Goal: Transaction & Acquisition: Book appointment/travel/reservation

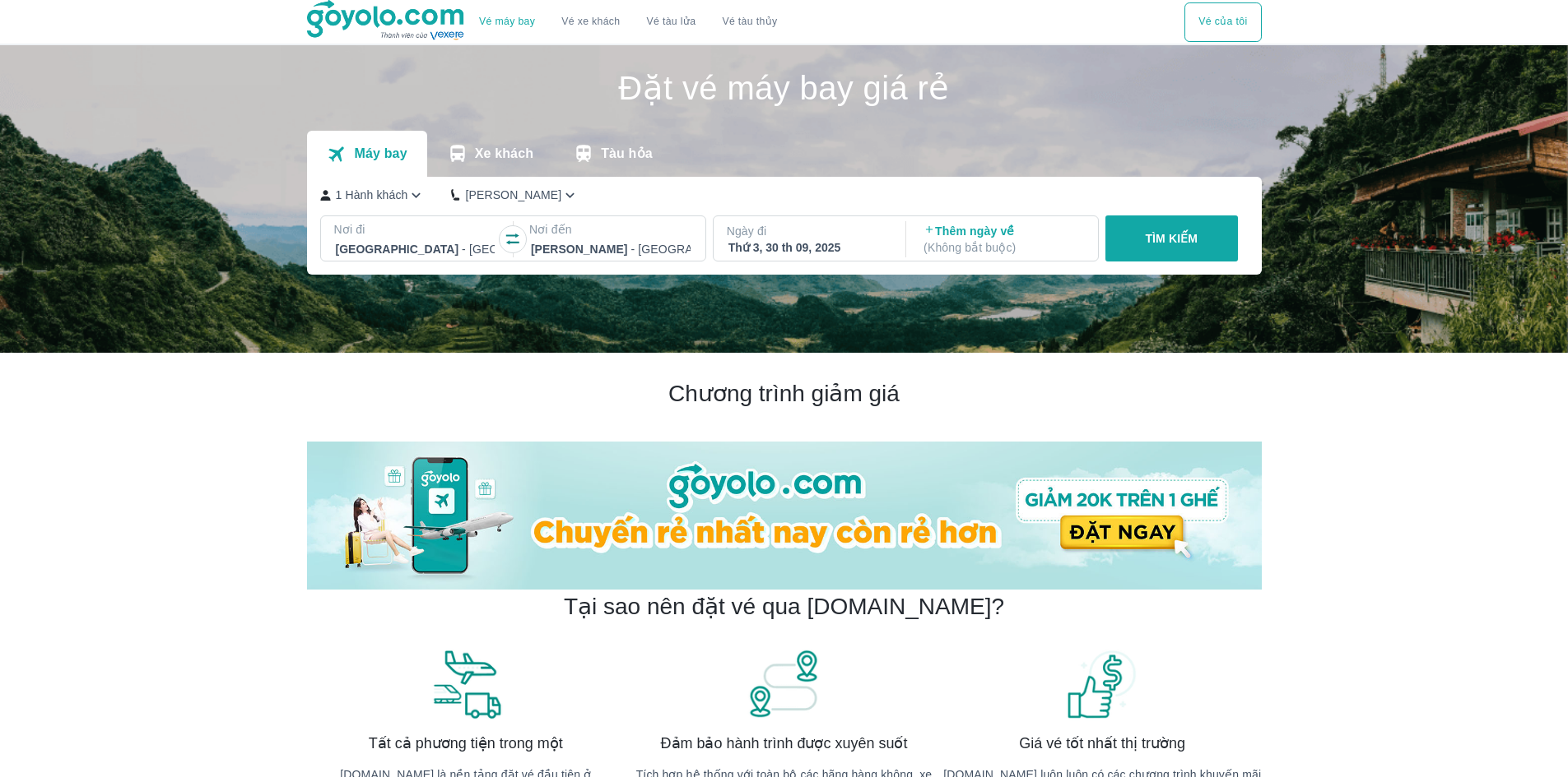
click at [507, 240] on icon "button" at bounding box center [512, 238] width 16 height 16
click at [808, 247] on div "Thứ 3, 30 th 09, 2025" at bounding box center [808, 247] width 160 height 16
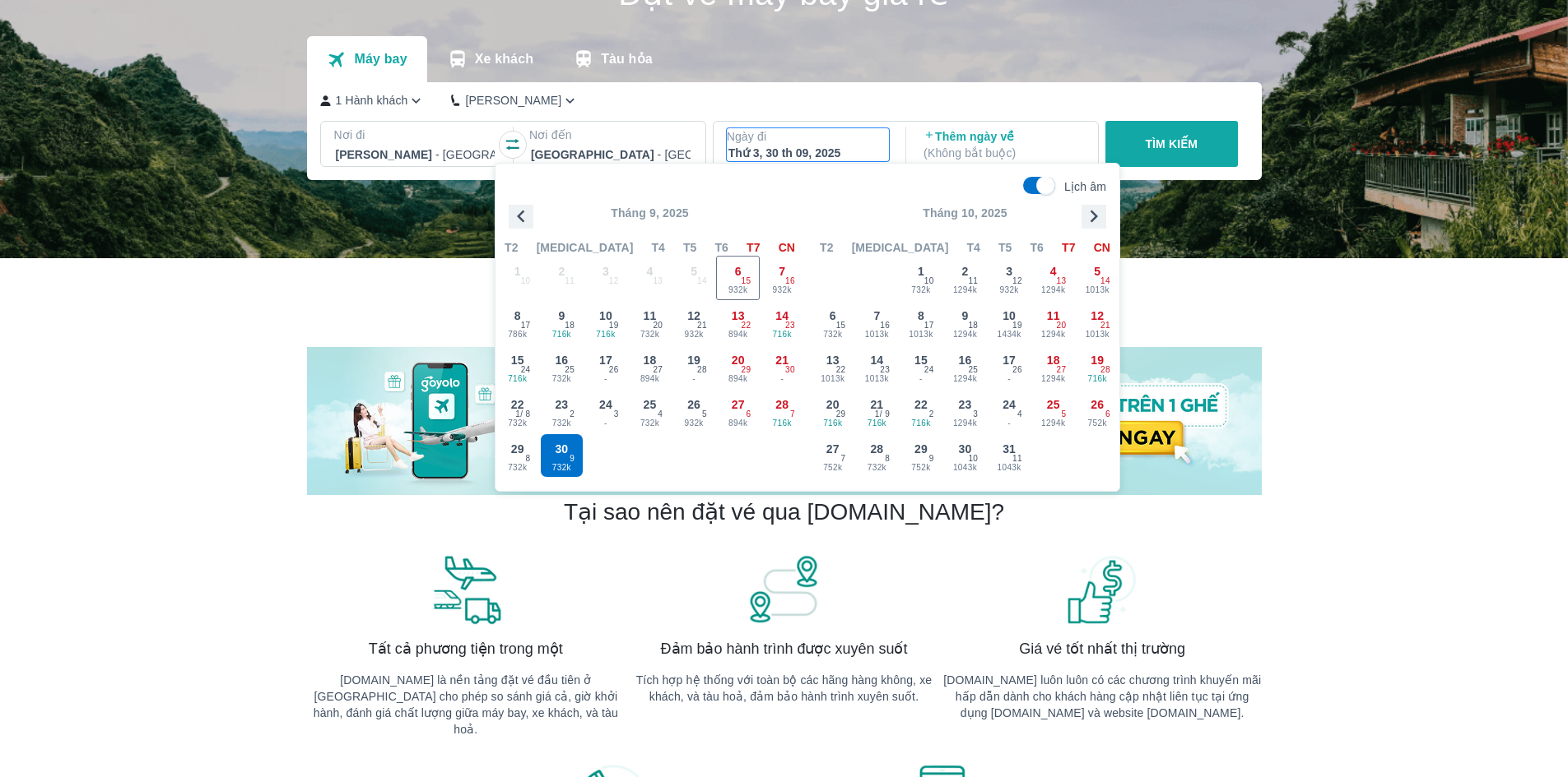
click at [520, 218] on icon "button" at bounding box center [521, 217] width 8 height 12
click at [1170, 142] on p "TÌM KIẾM" at bounding box center [1171, 143] width 52 height 16
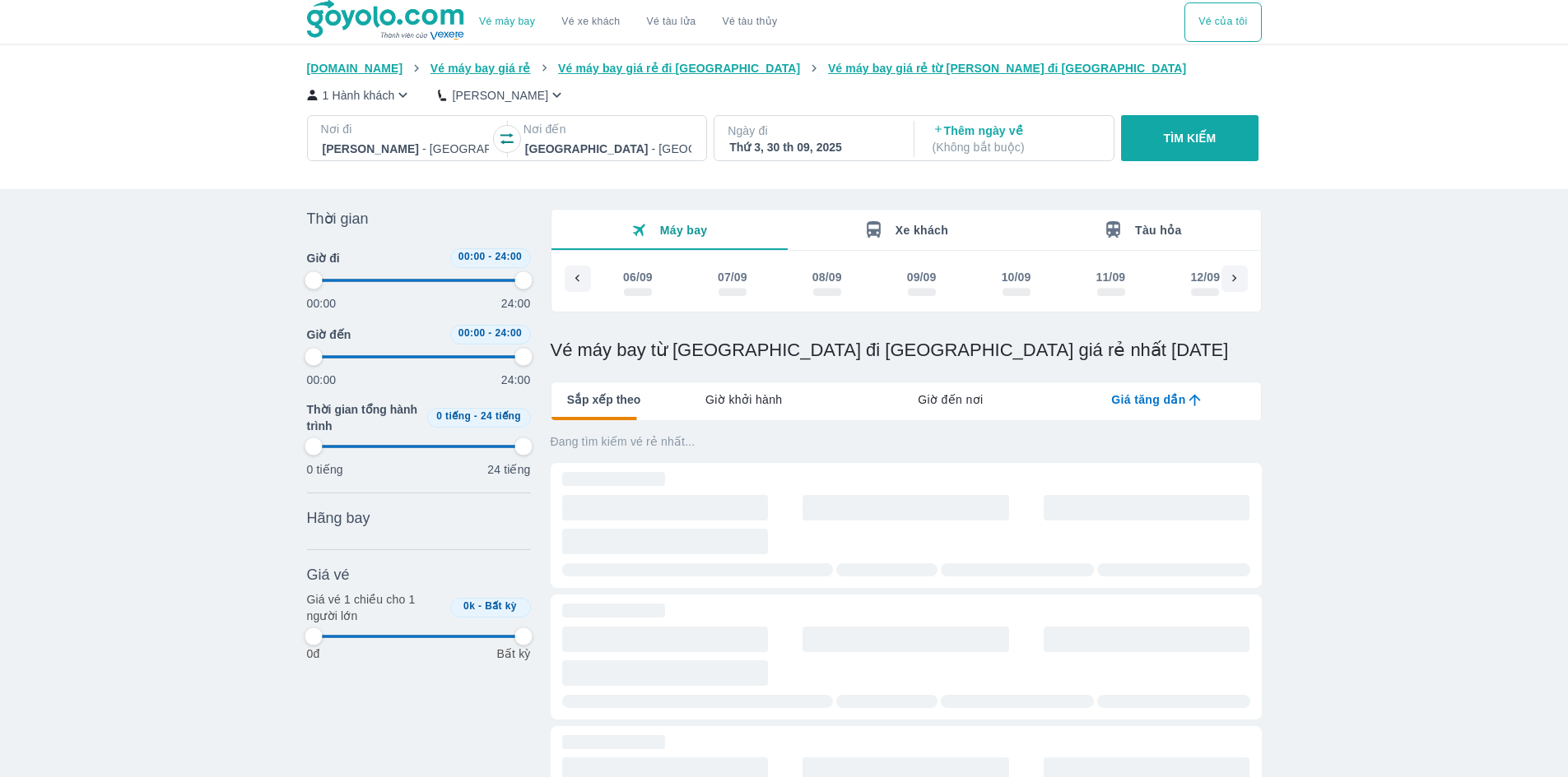
scroll to position [0, 1879]
type input "97.9166666666667"
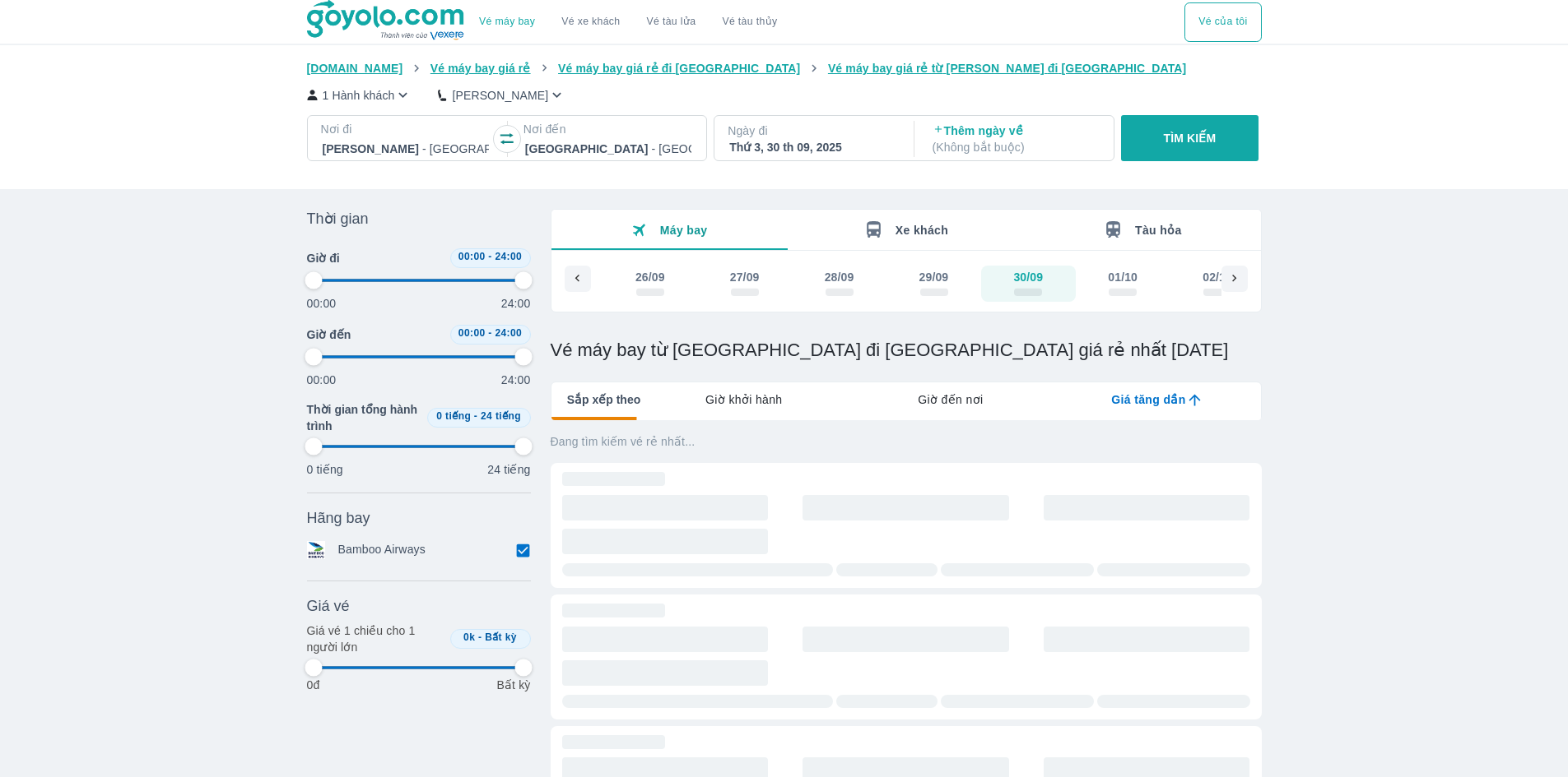
type input "97.9166666666667"
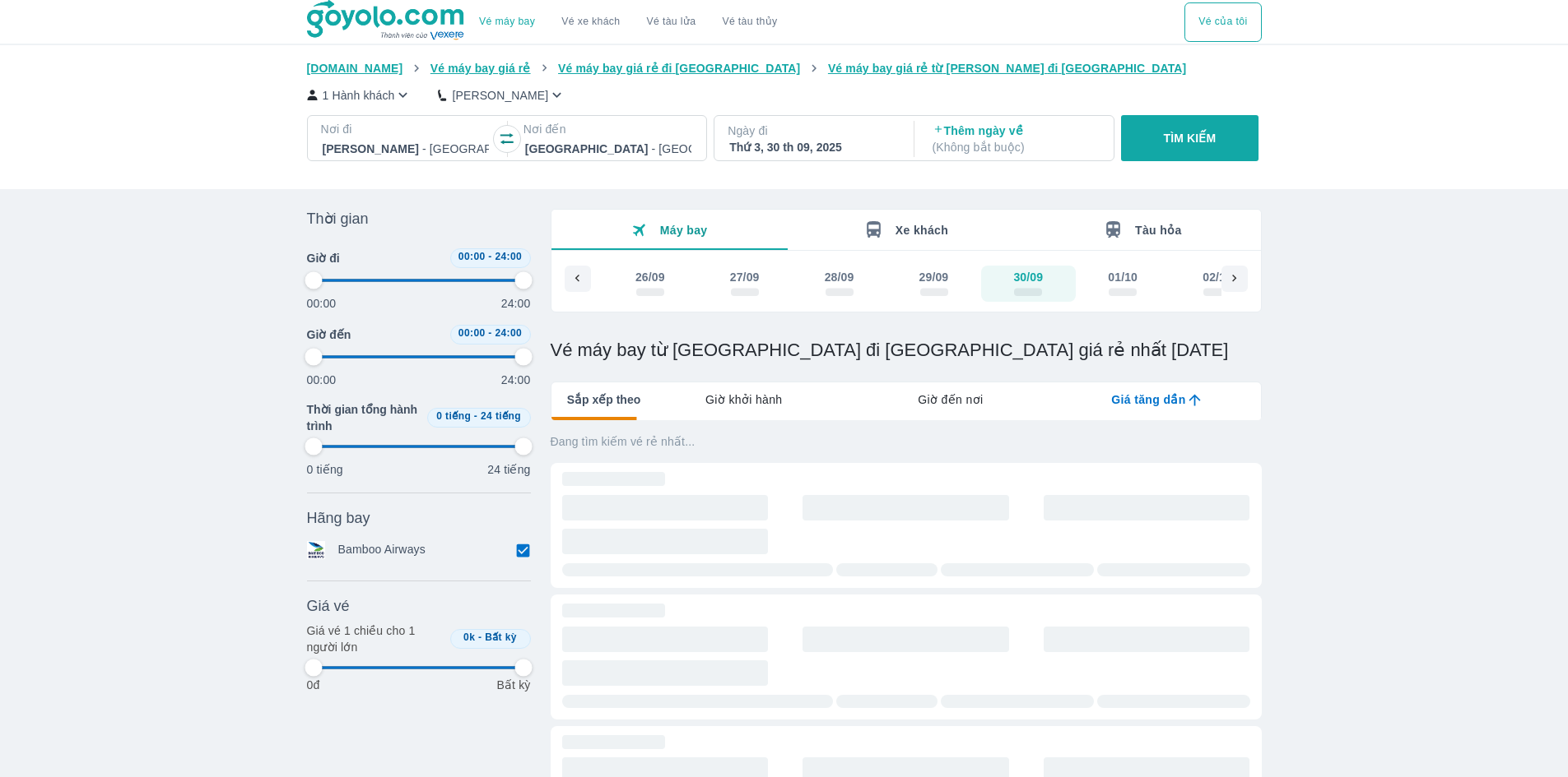
type input "97.9166666666667"
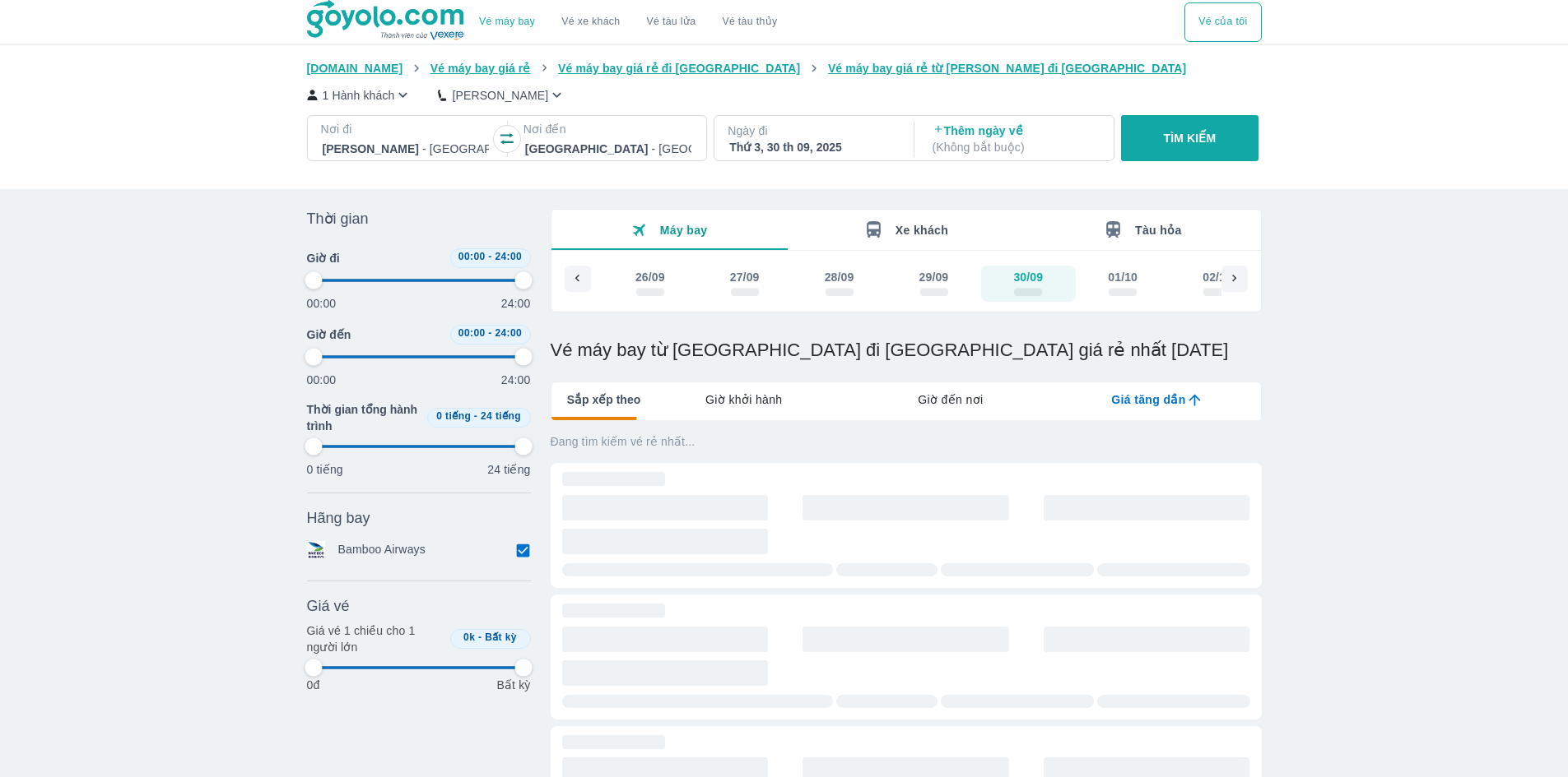
type input "97.9166666666667"
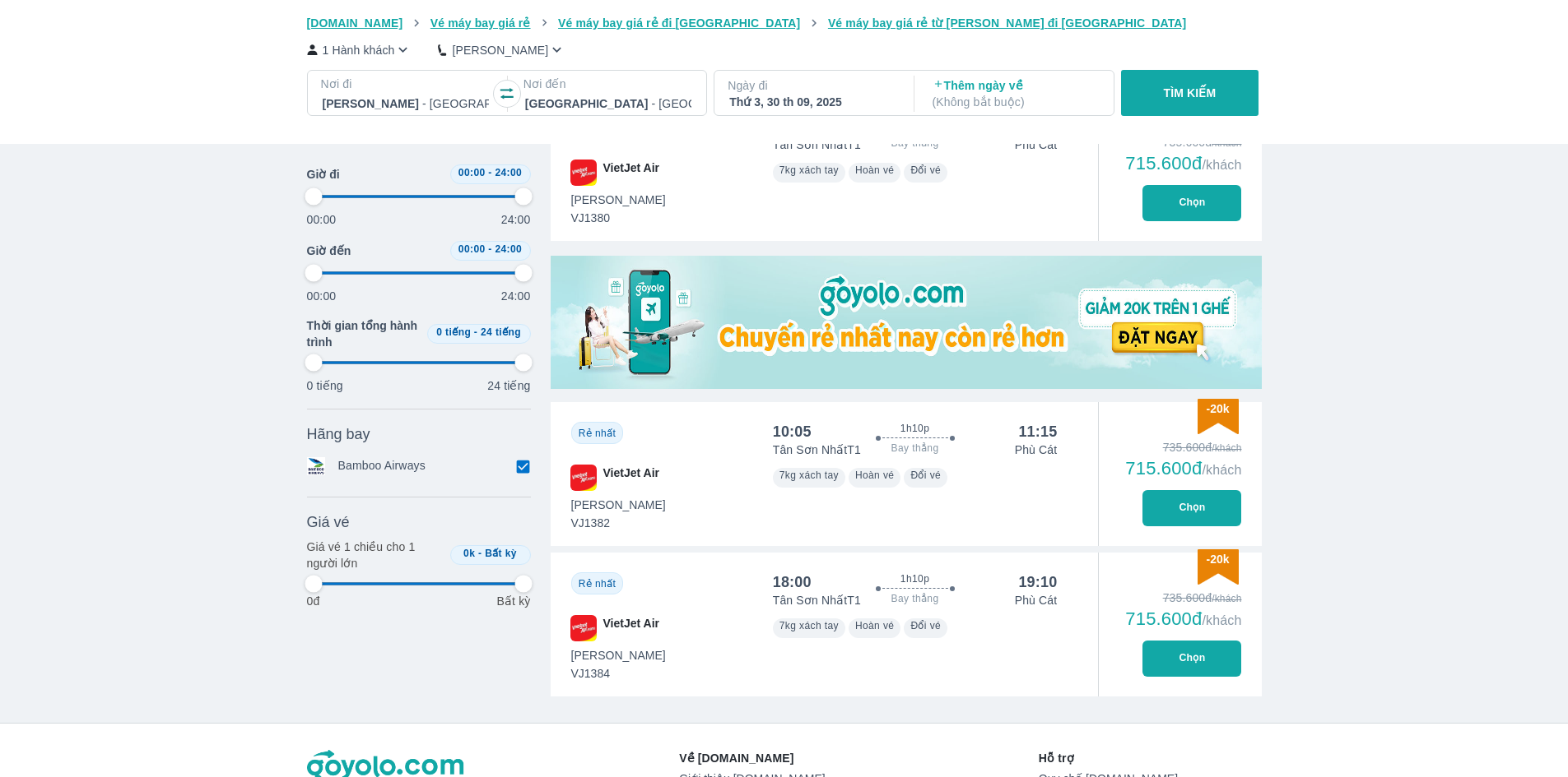
type input "97.9166666666667"
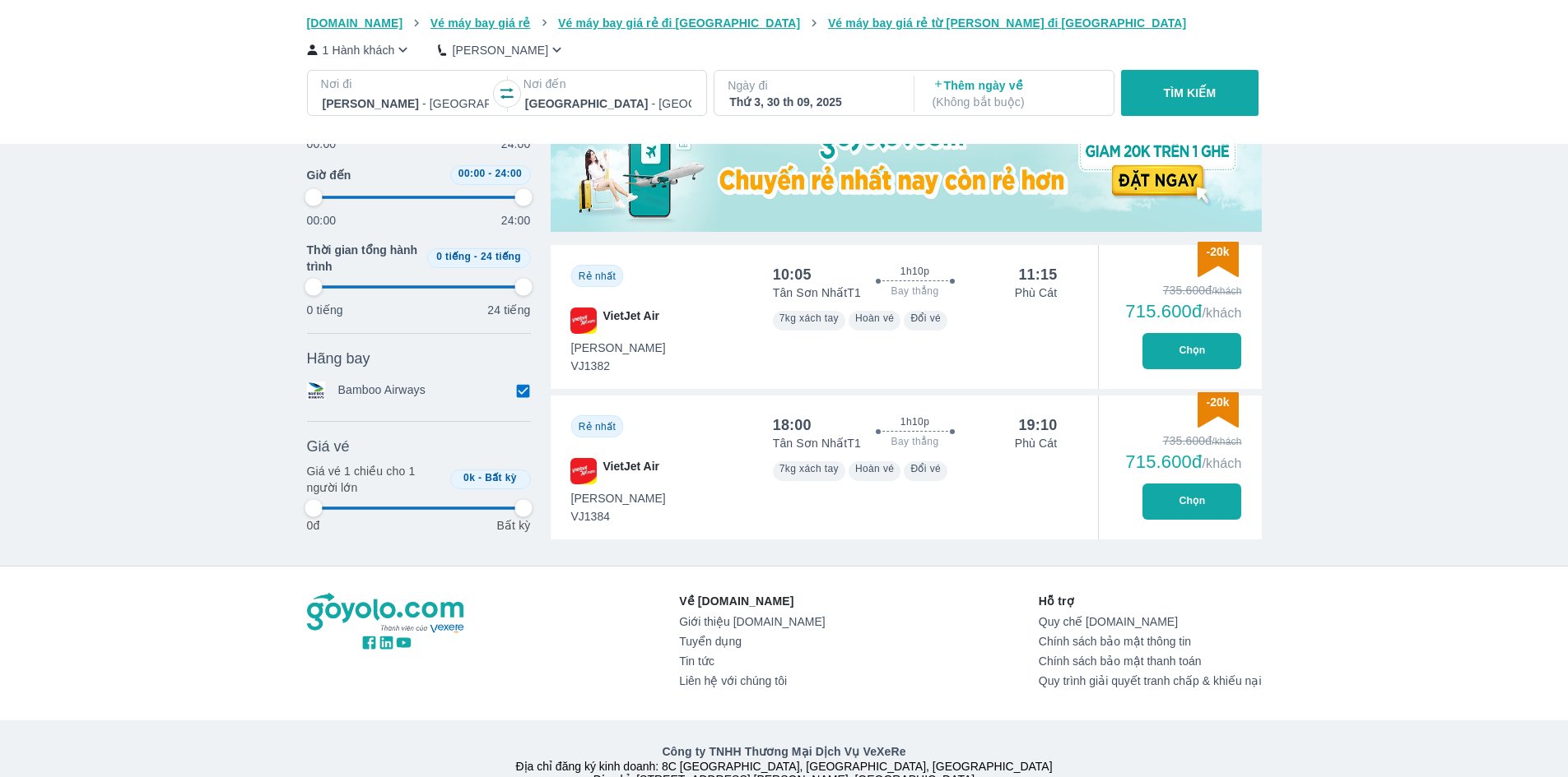
type input "97.9166666666667"
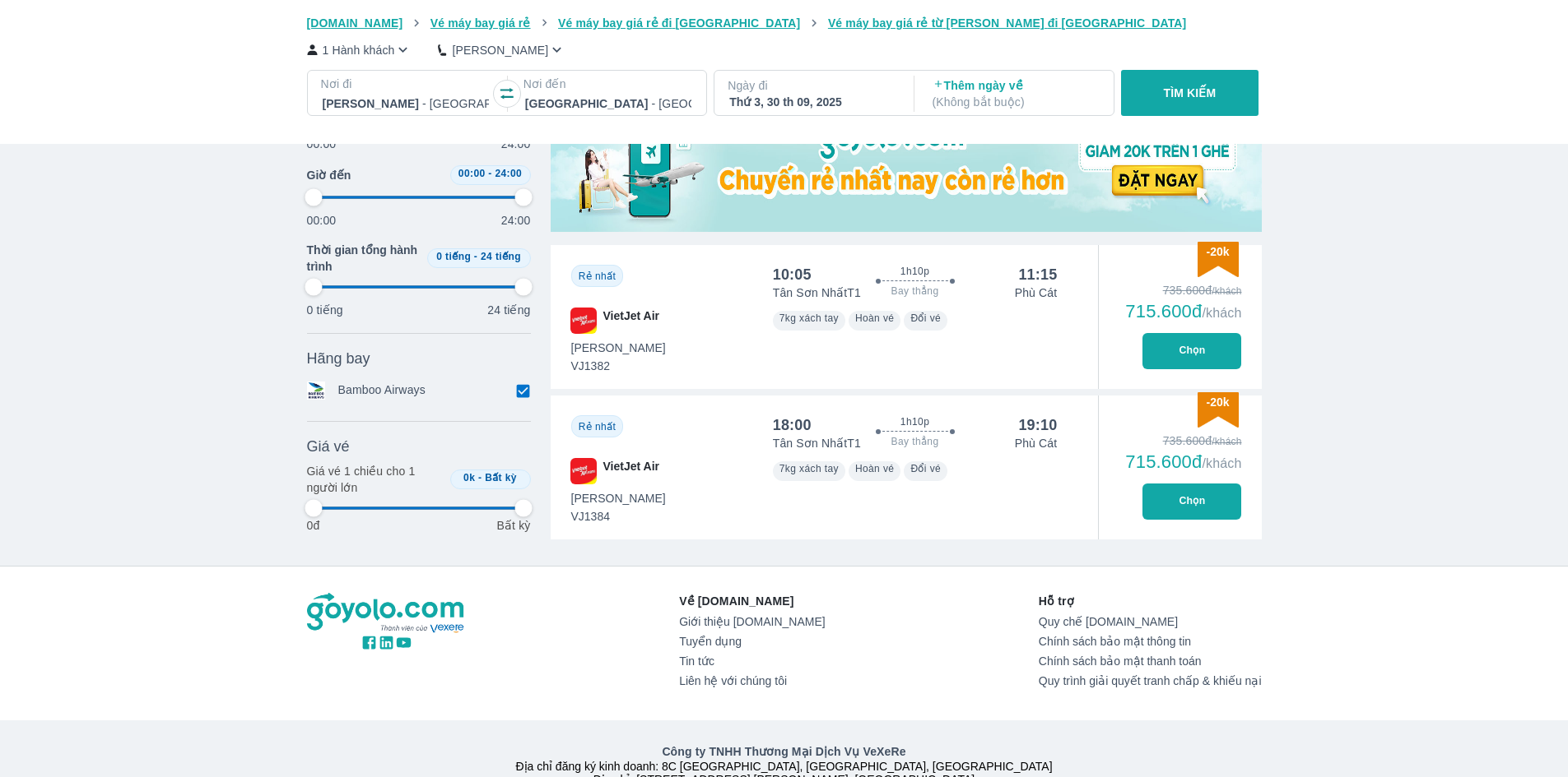
type input "97.9166666666667"
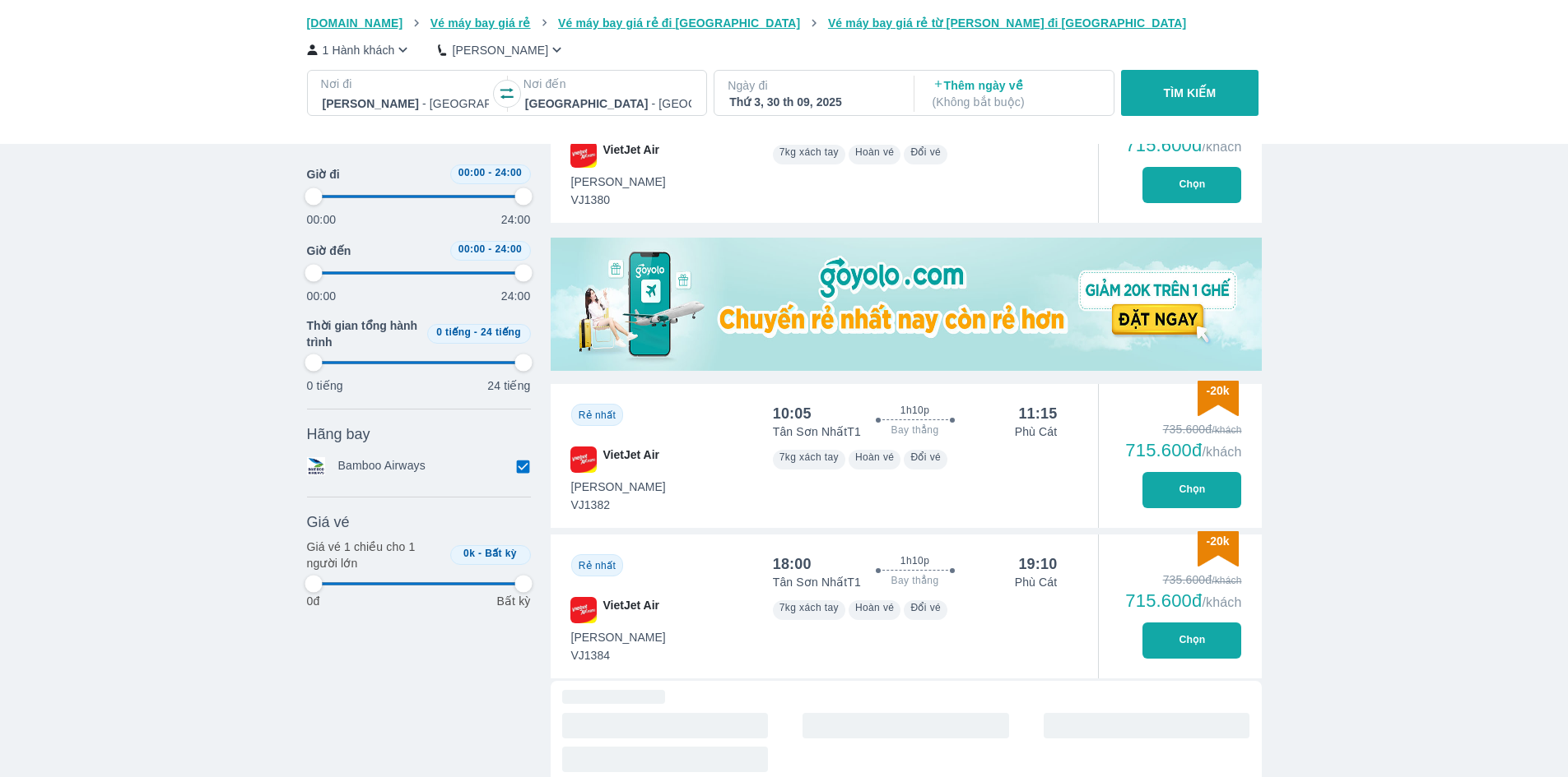
type input "97.9166666666667"
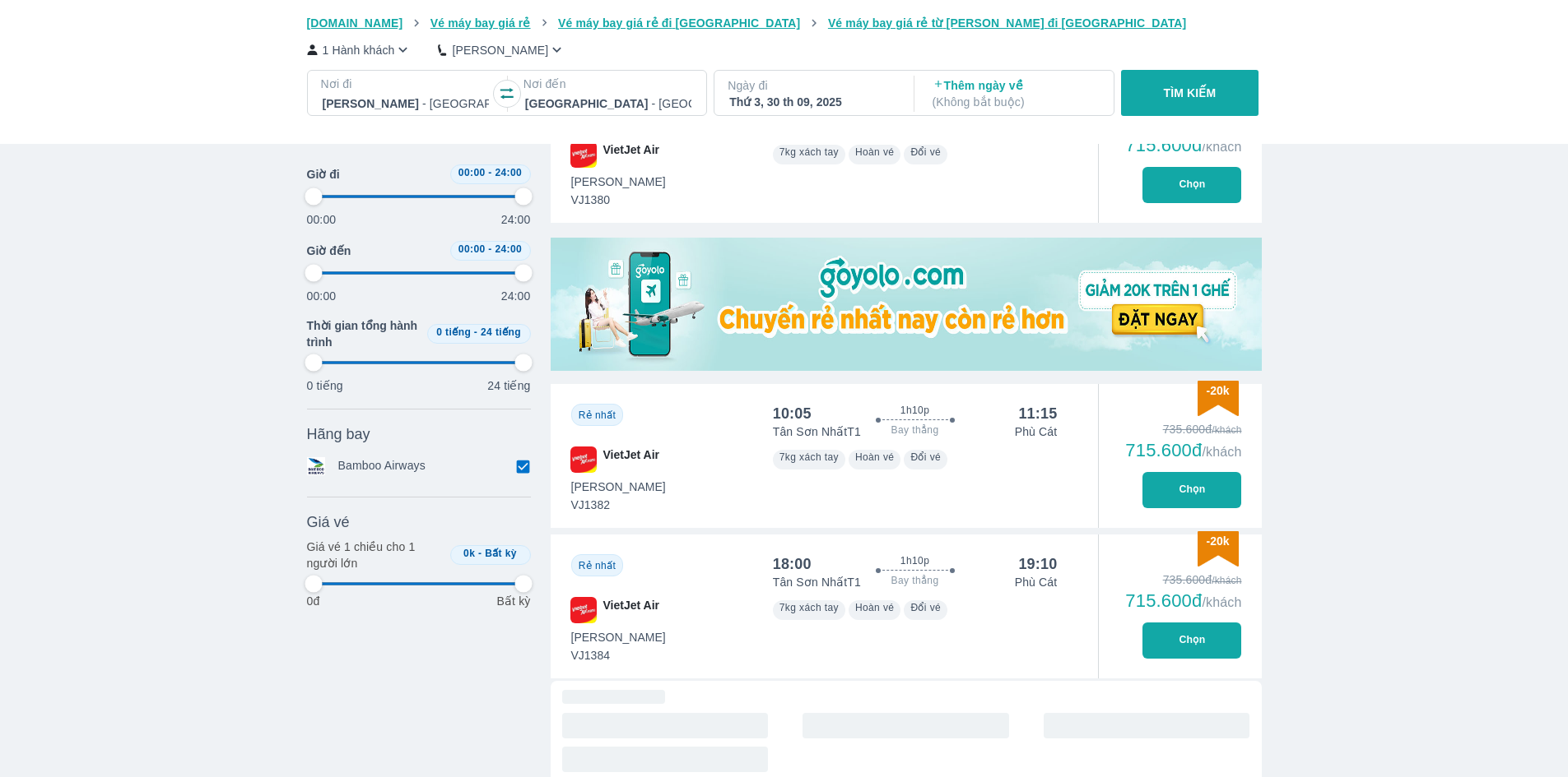
type input "97.9166666666667"
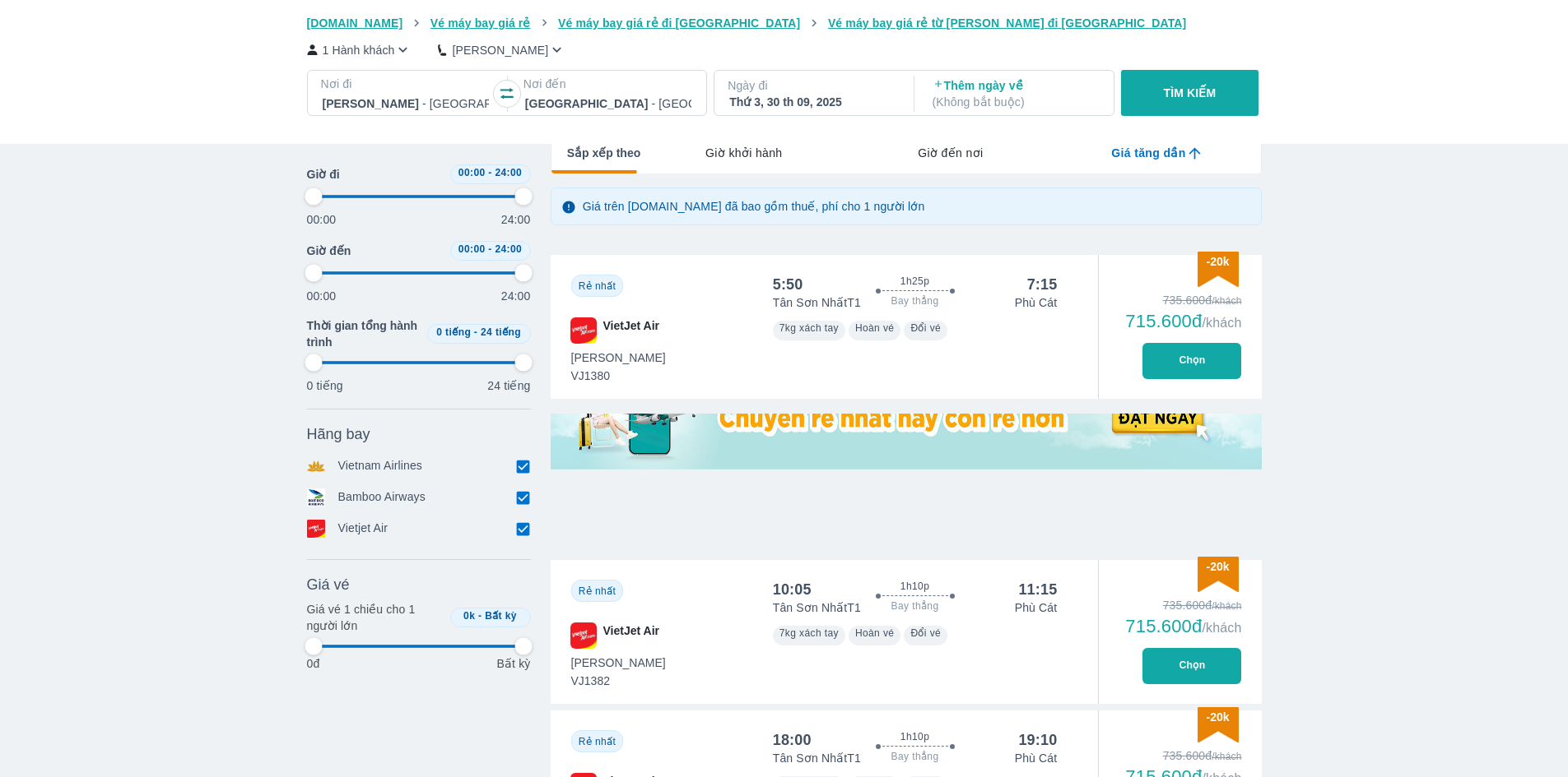
type input "97.9166666666667"
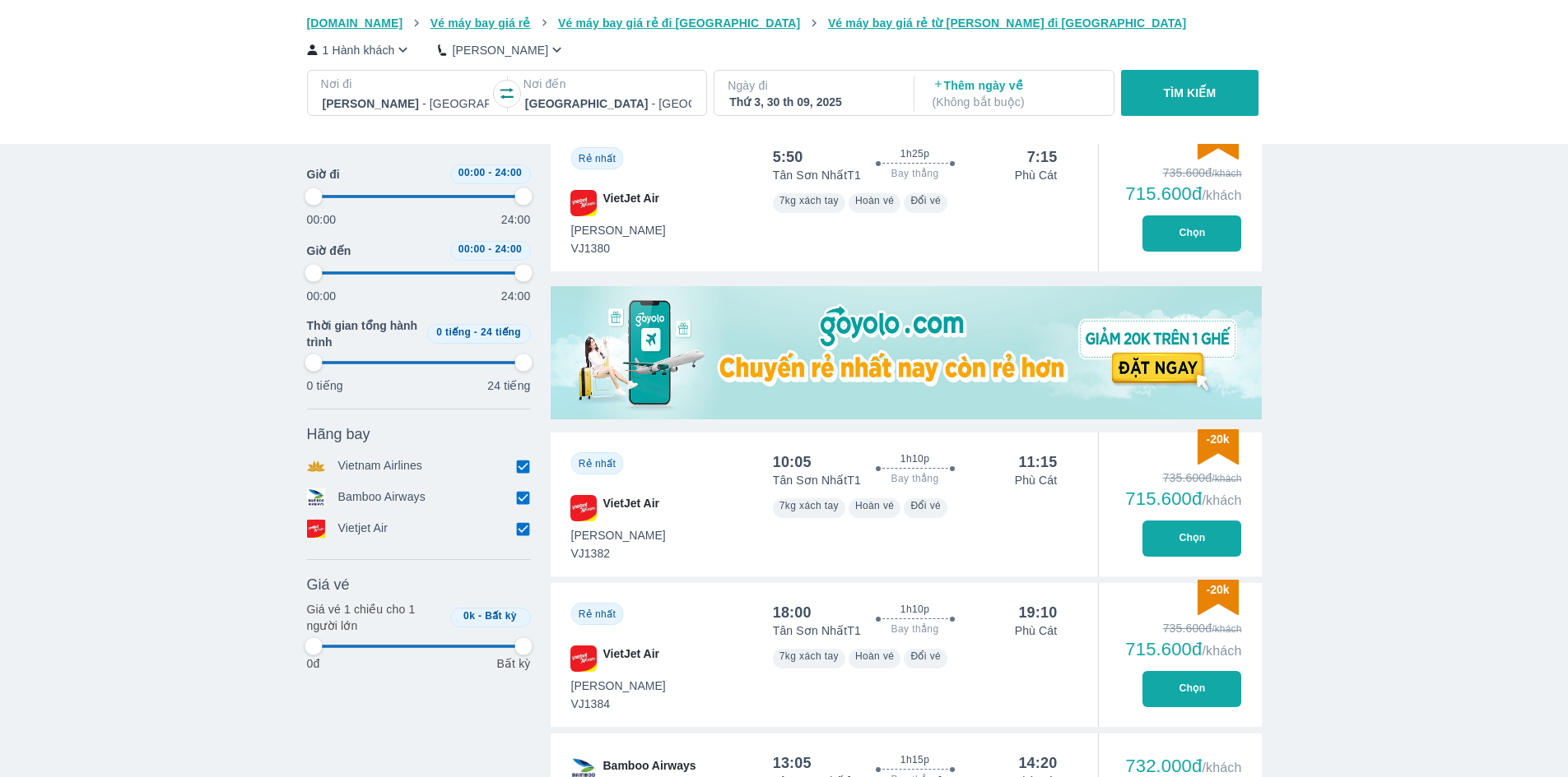
scroll to position [411, 0]
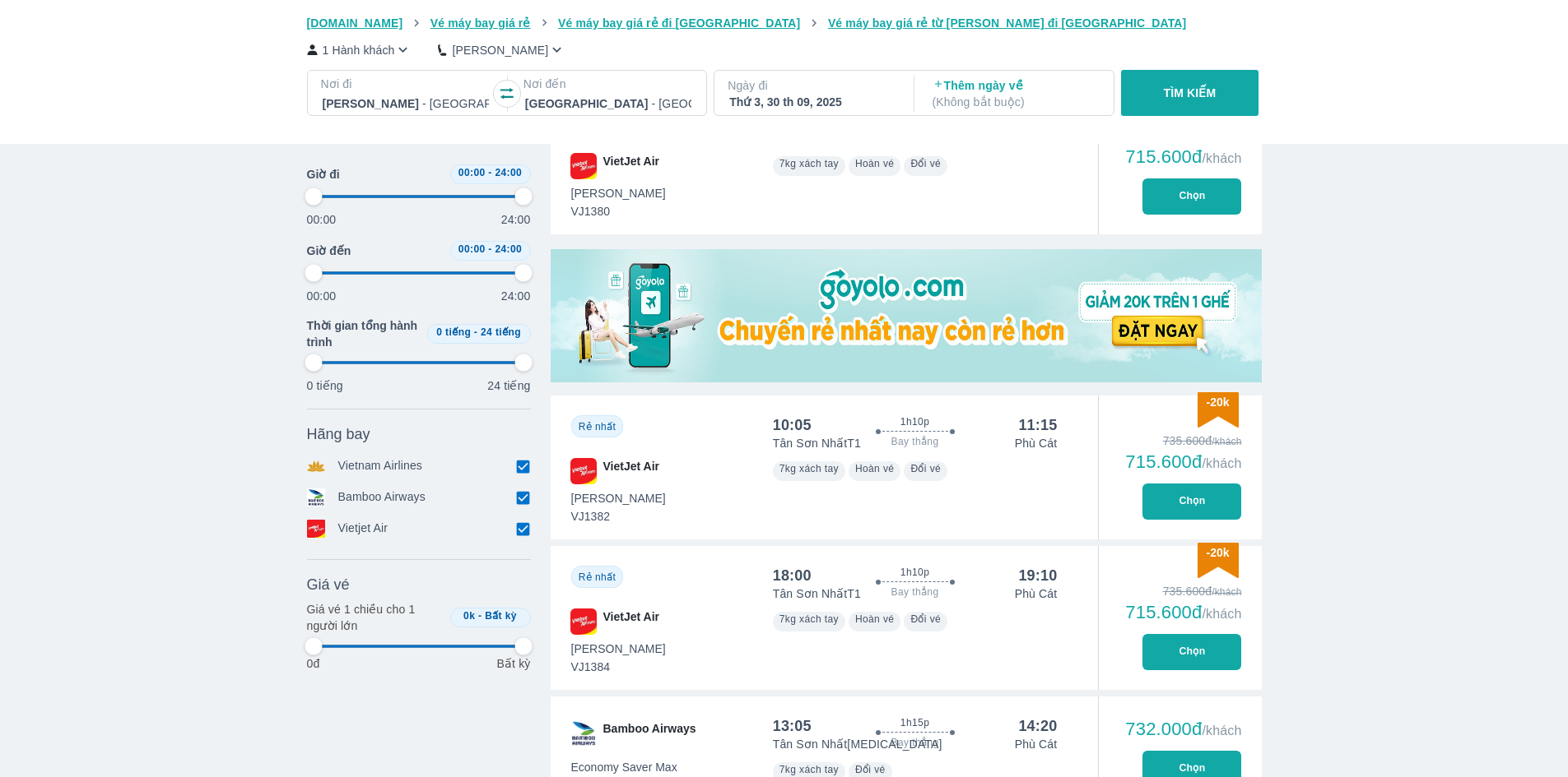
type input "97.9166666666667"
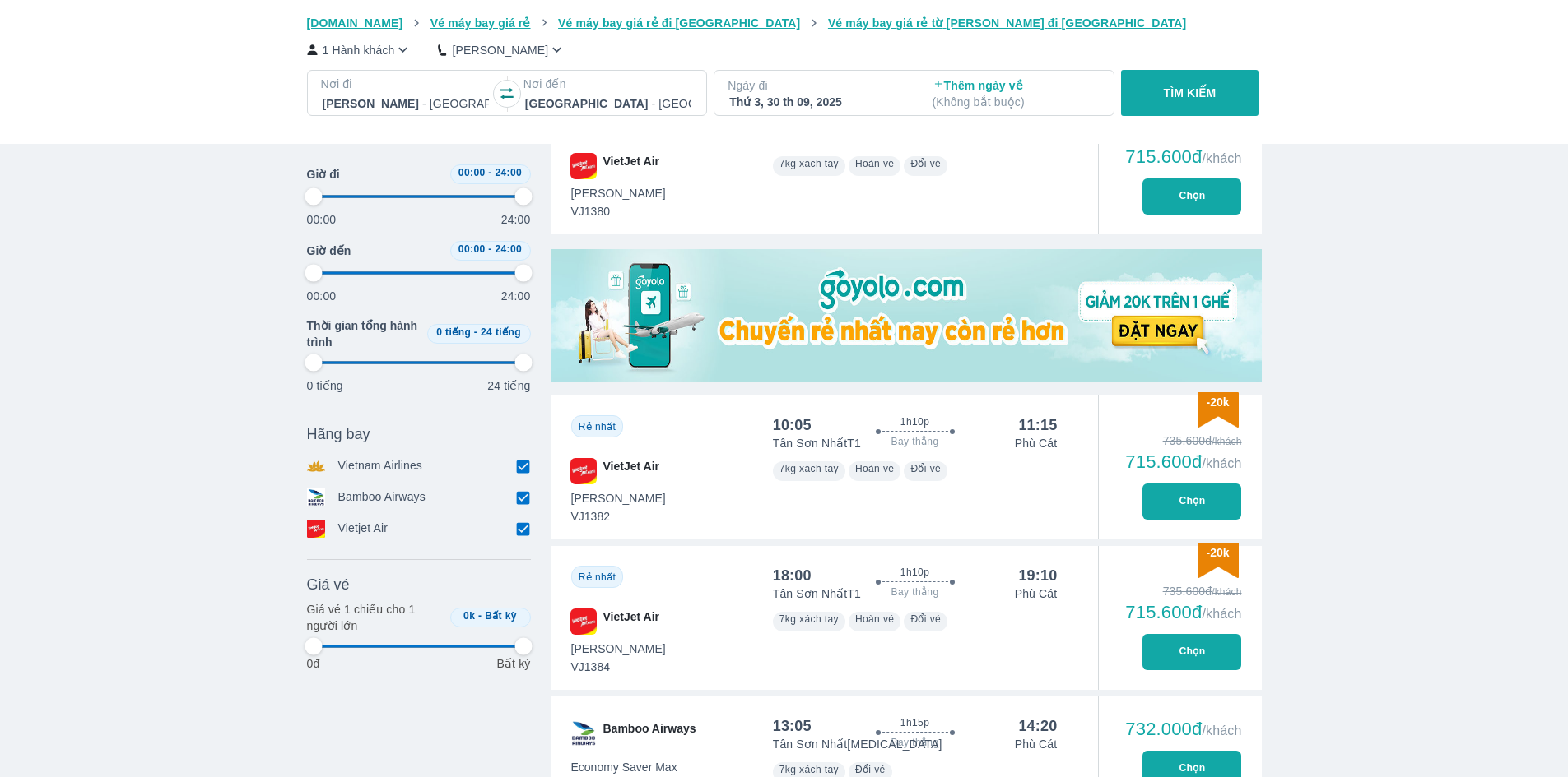
type input "97.9166666666667"
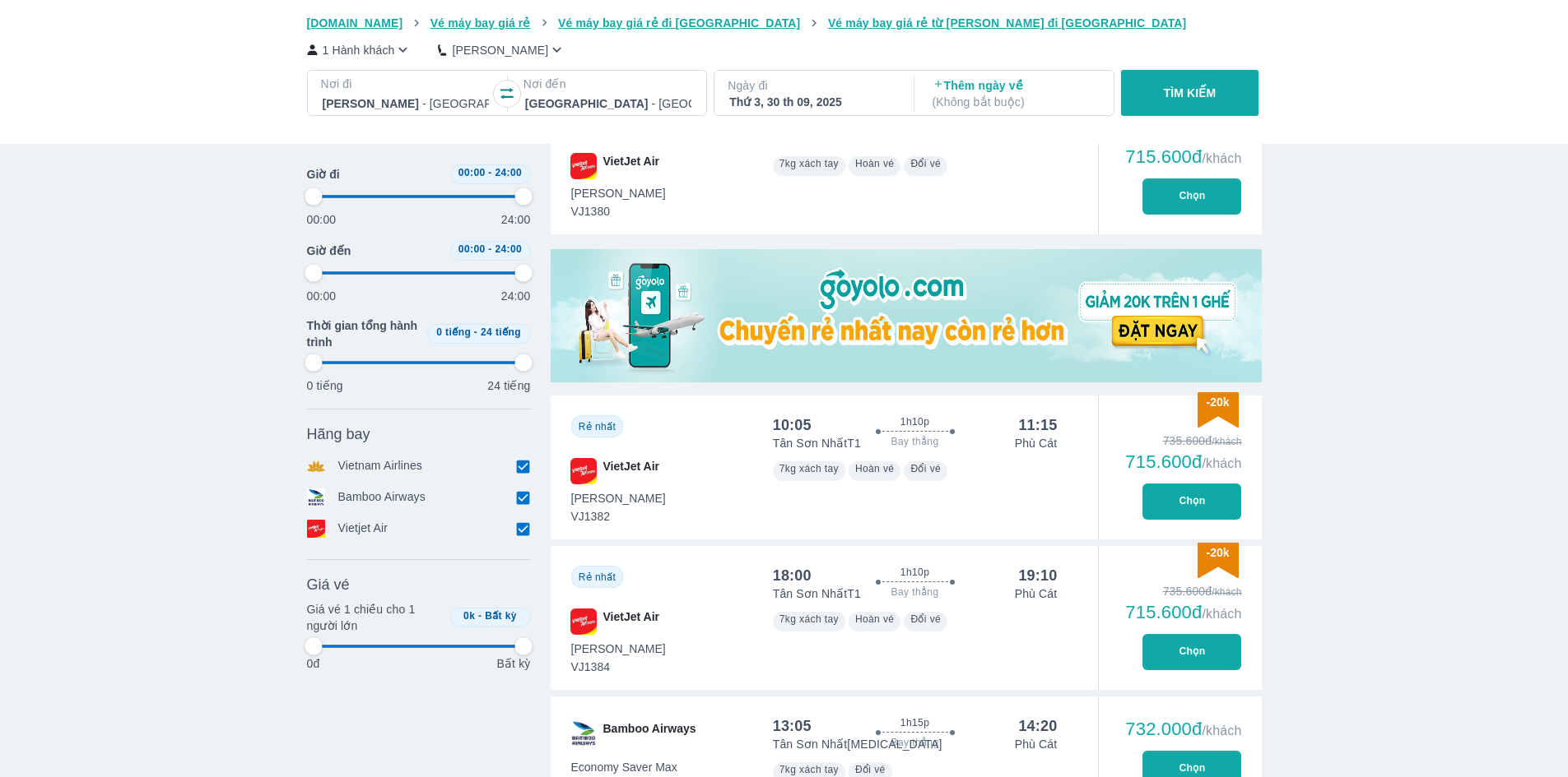
type input "97.9166666666667"
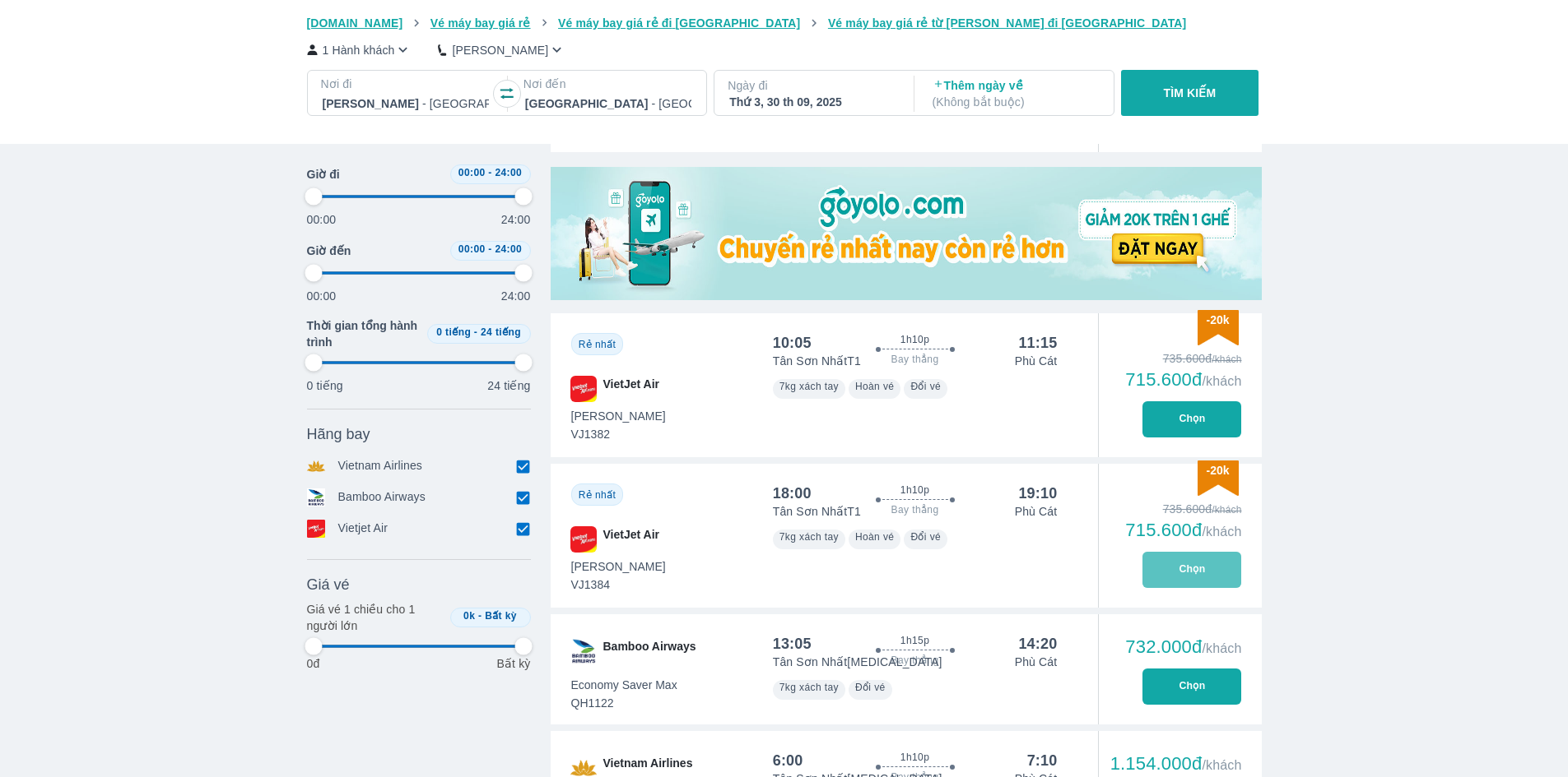
click at [1204, 580] on button "Chọn" at bounding box center [1192, 570] width 99 height 36
type input "97.9166666666667"
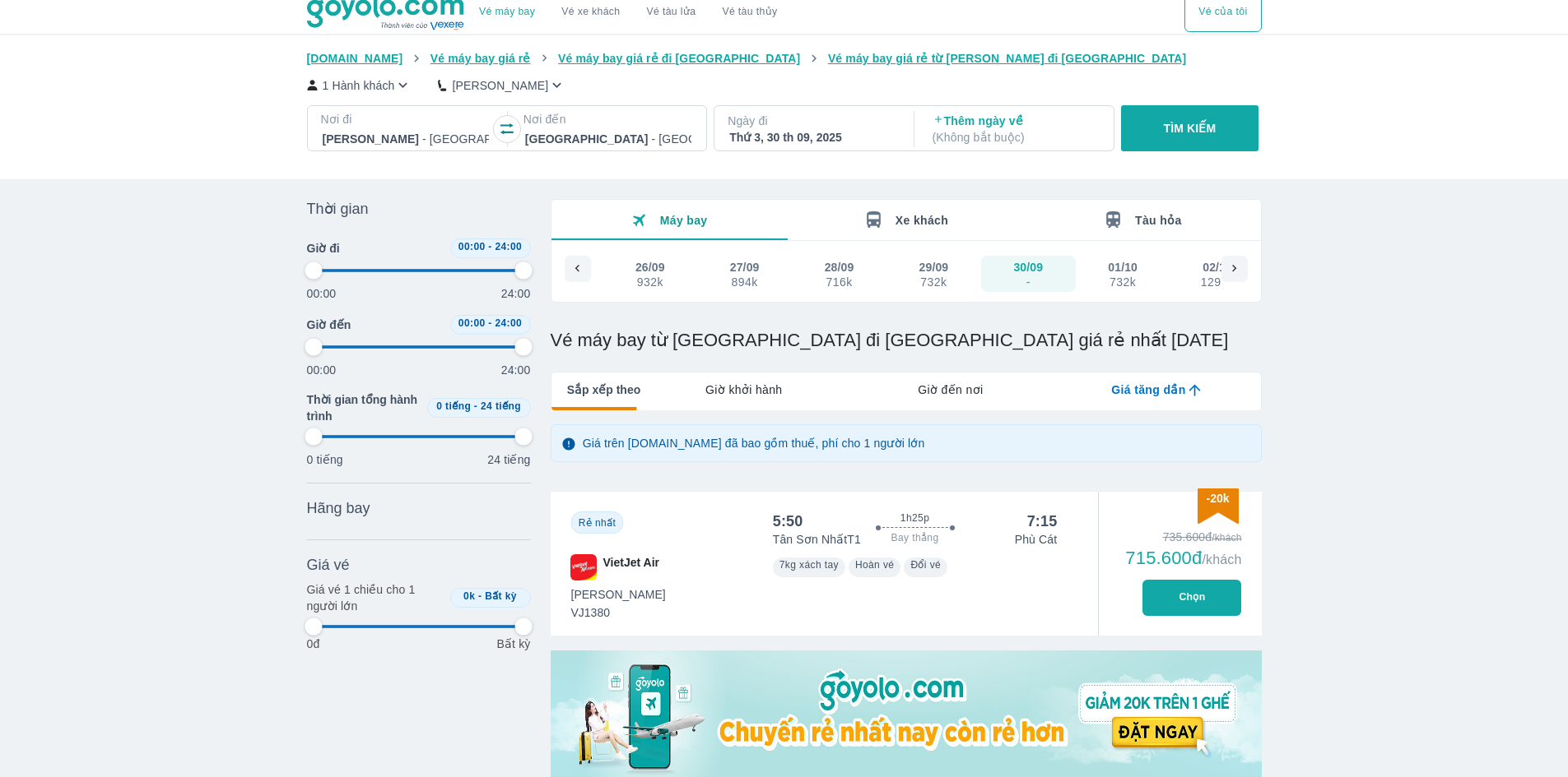
scroll to position [1, 0]
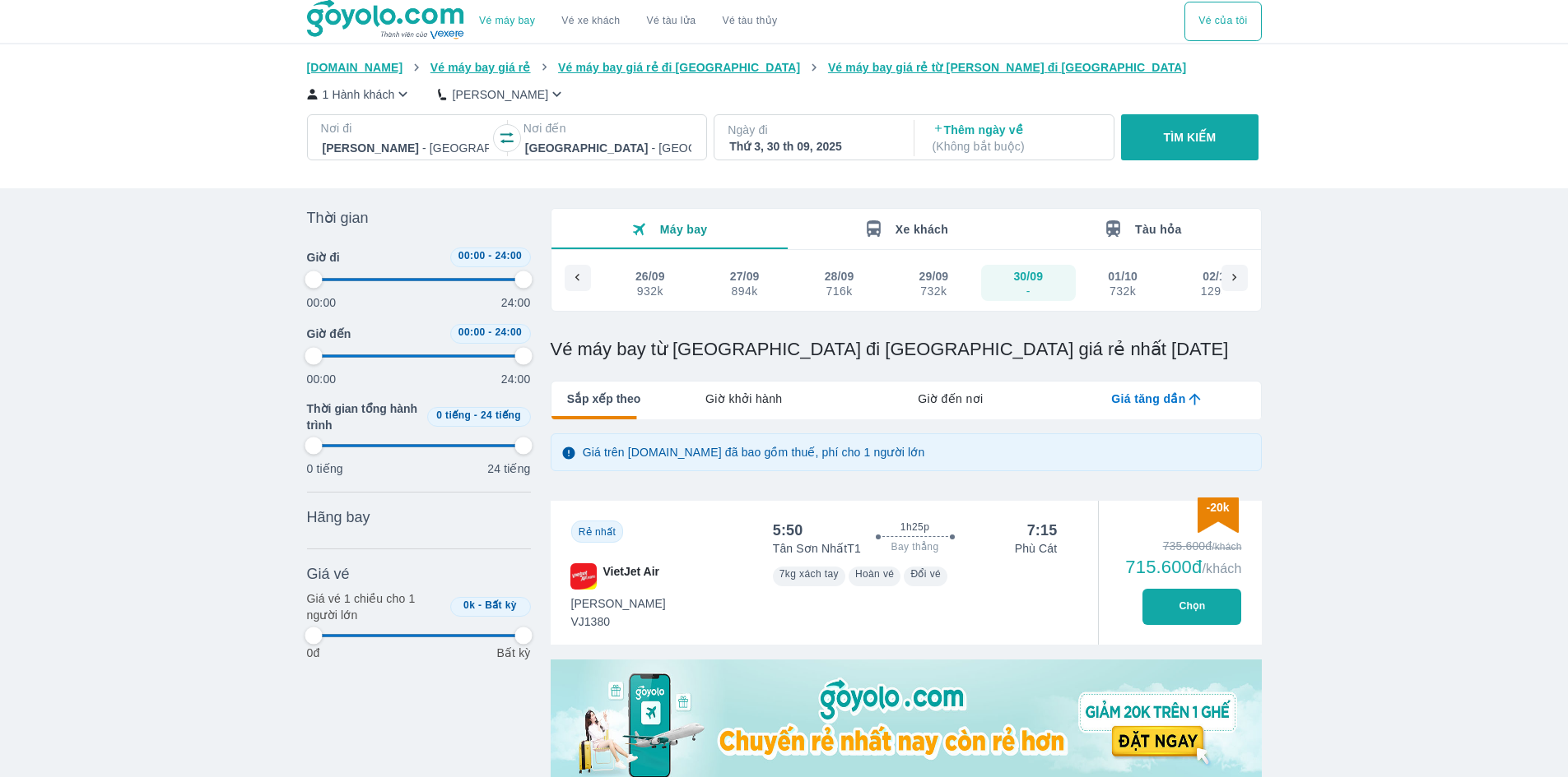
type input "97.9166666666667"
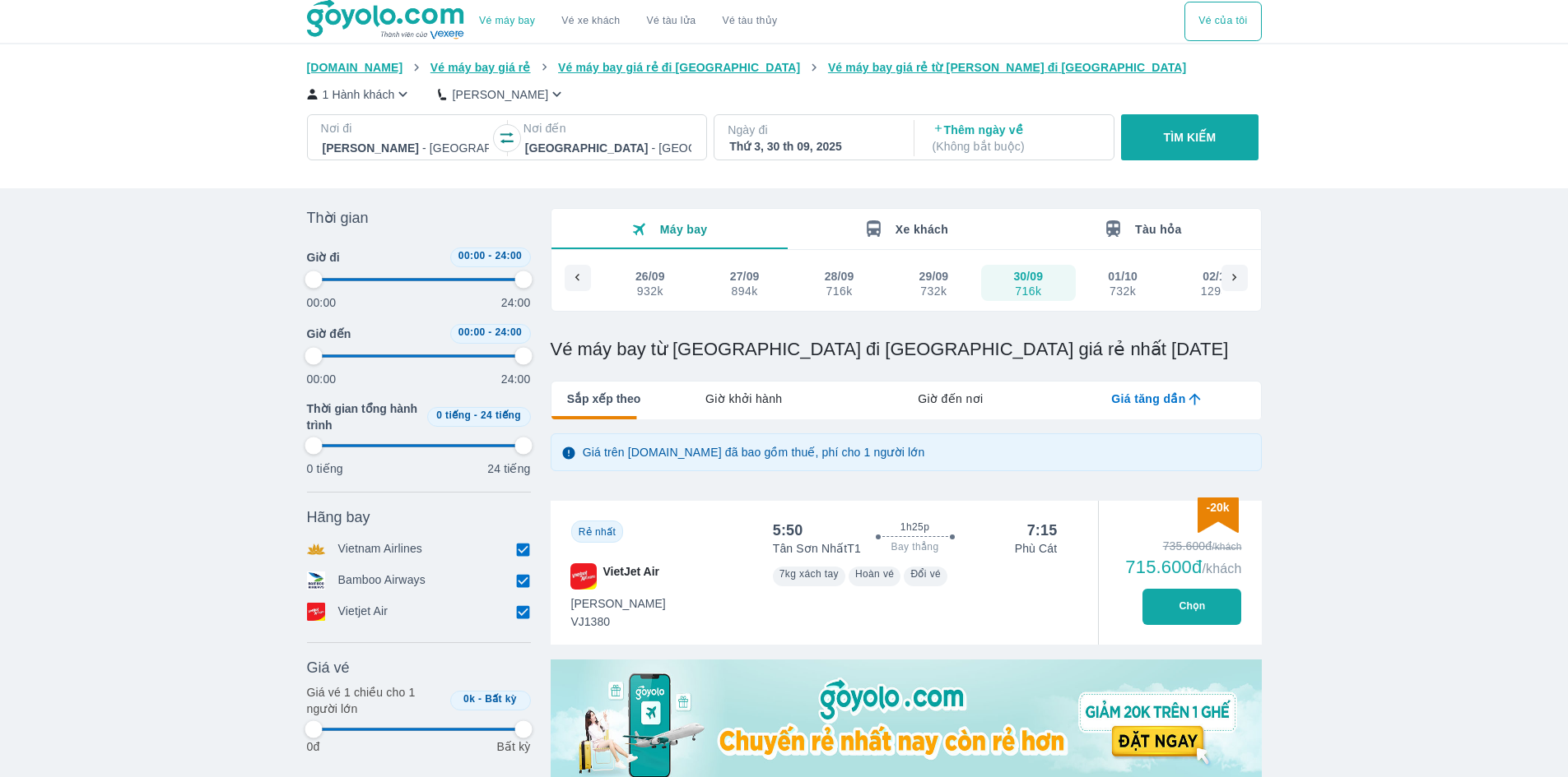
type input "97.9166666666667"
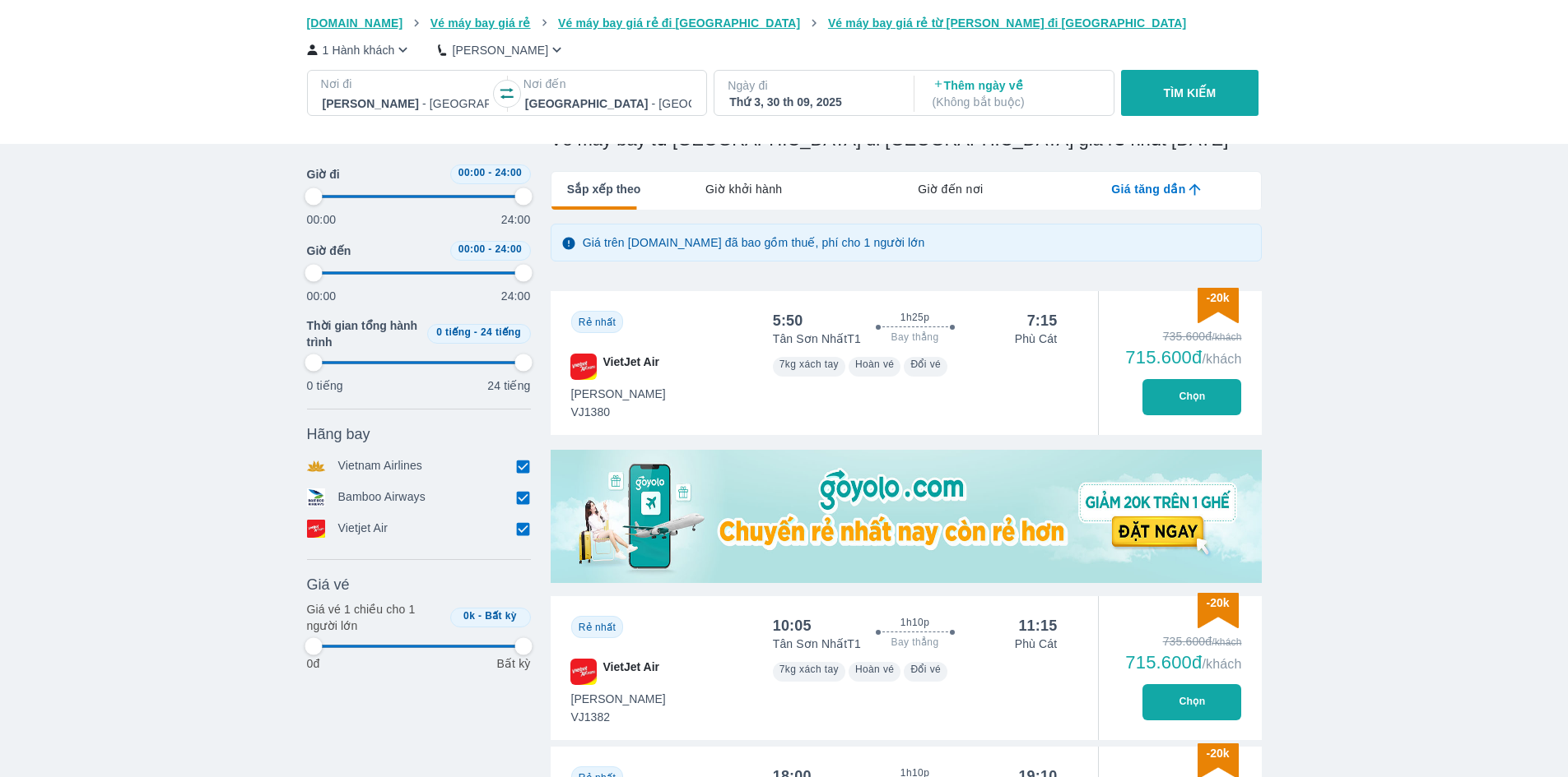
type input "97.9166666666667"
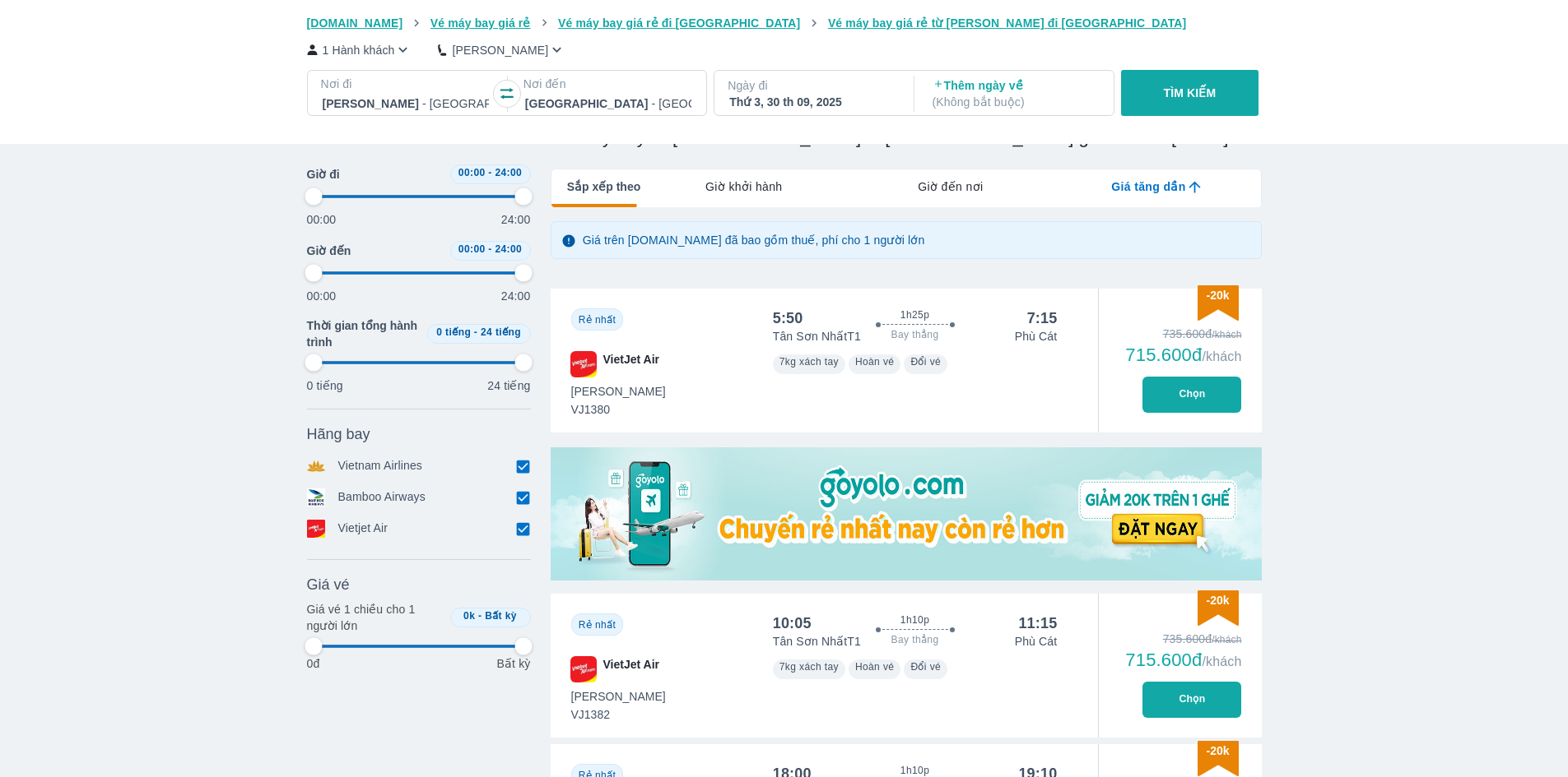
type input "97.9166666666667"
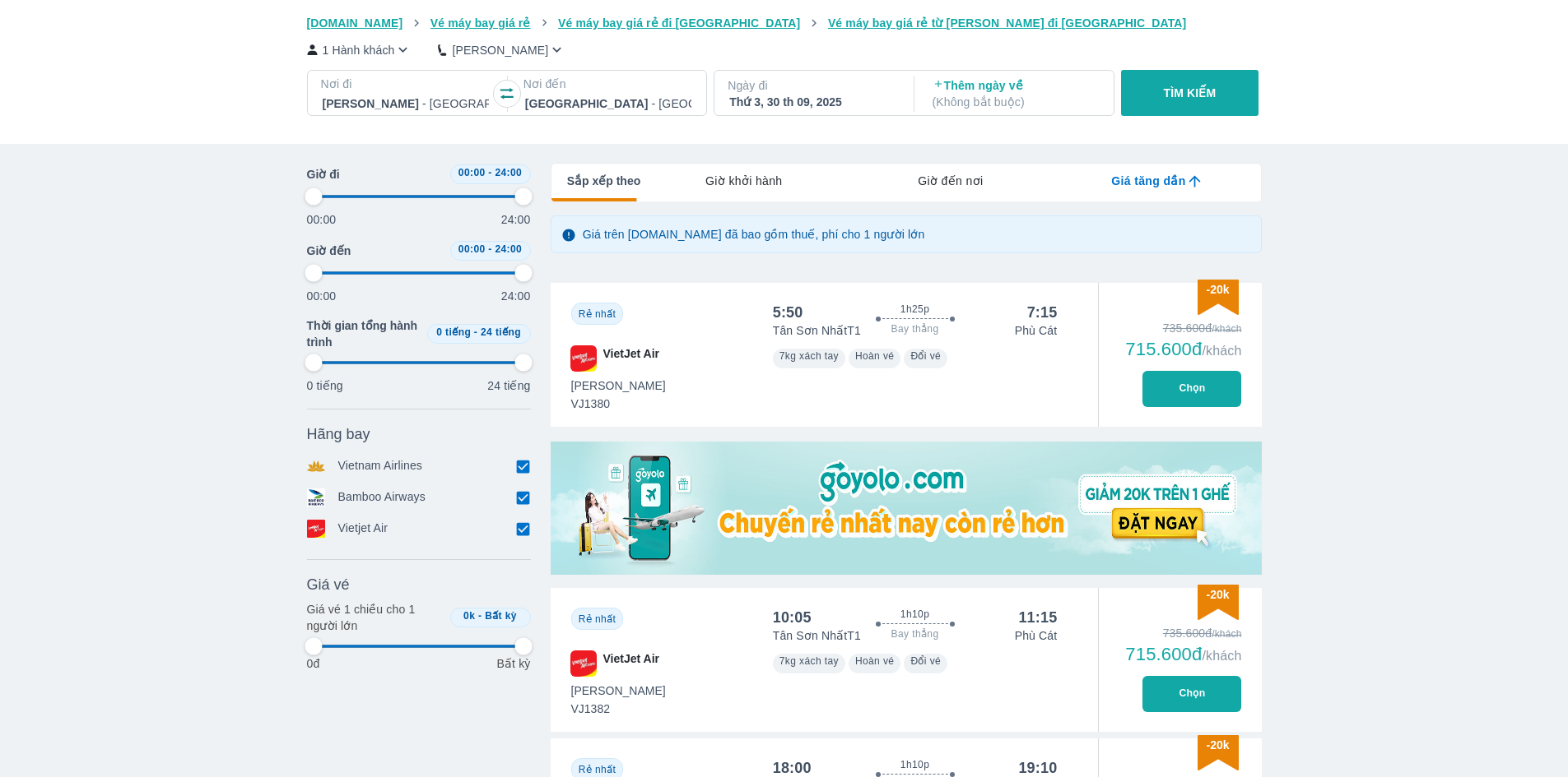
scroll to position [104, 0]
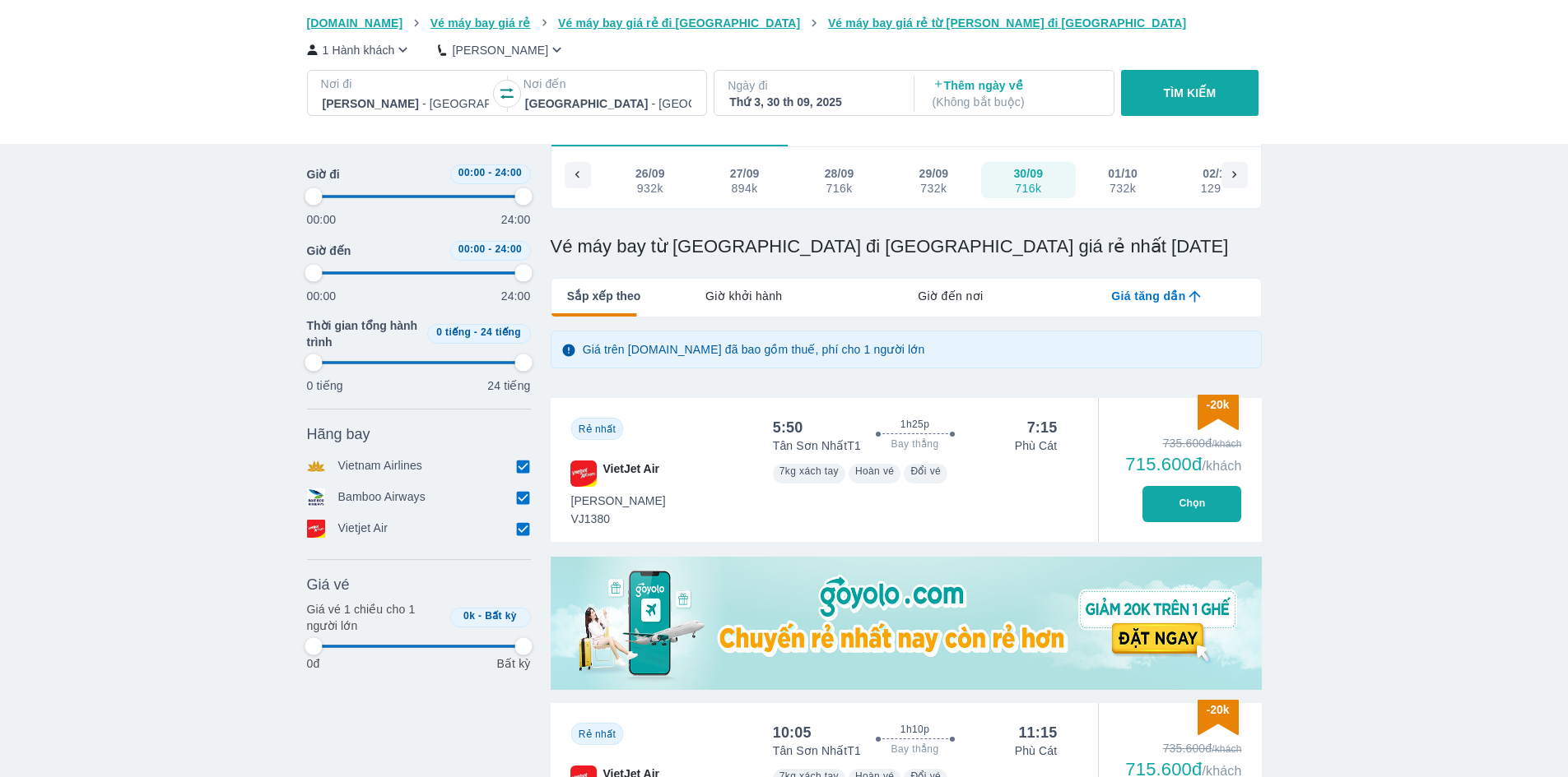
type input "97.9166666666667"
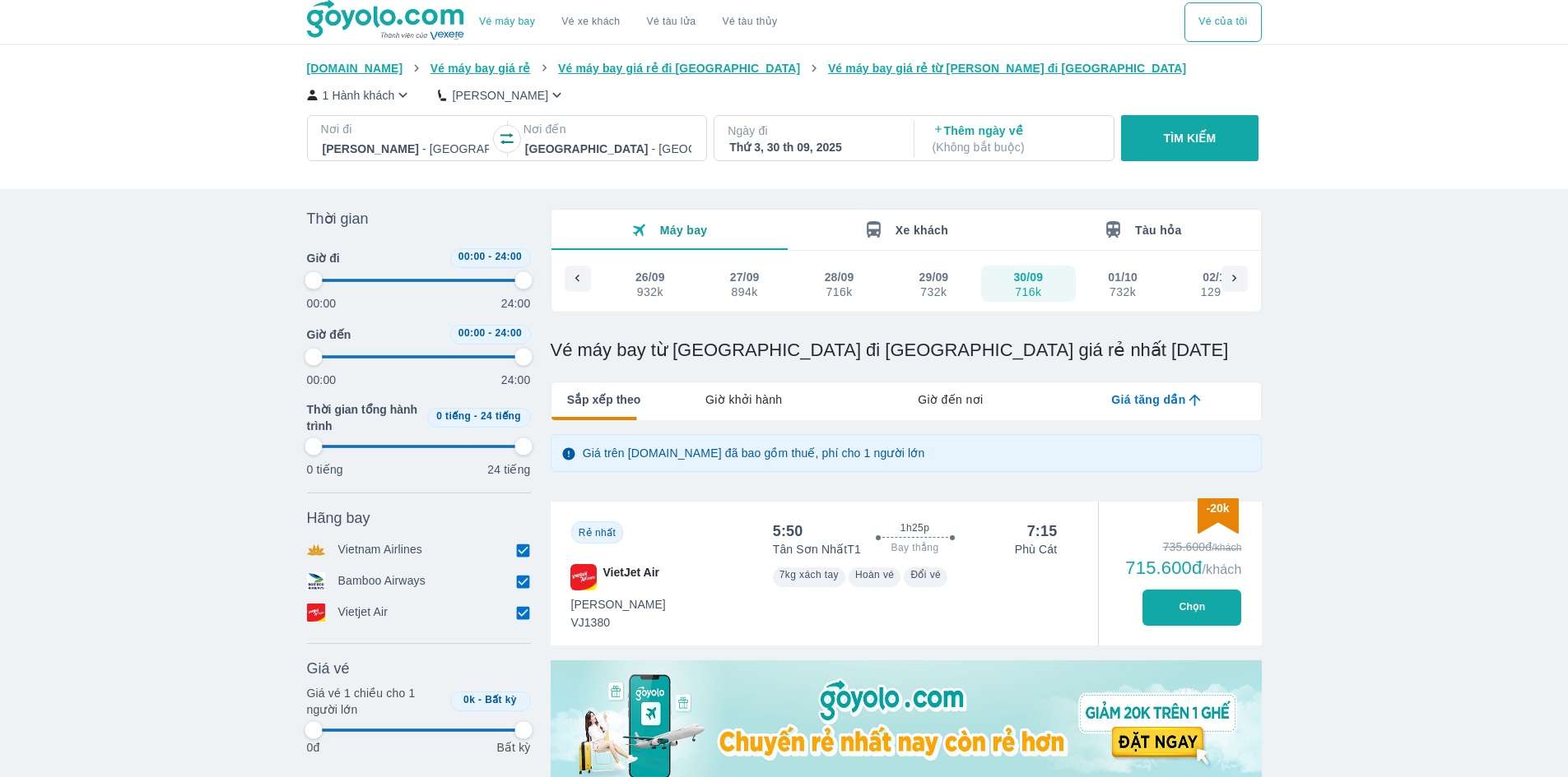
type input "97.9166666666667"
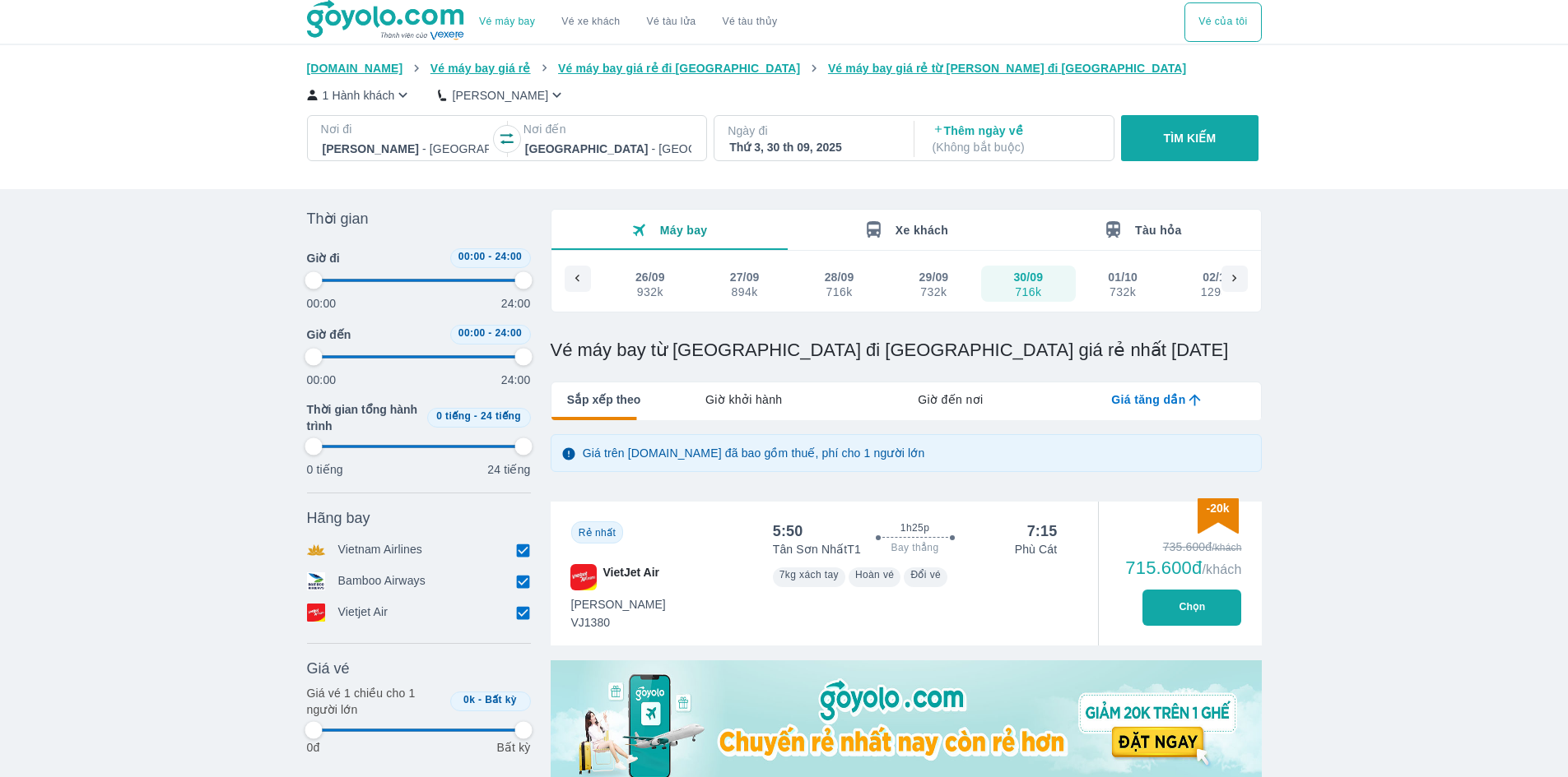
type input "97.9166666666667"
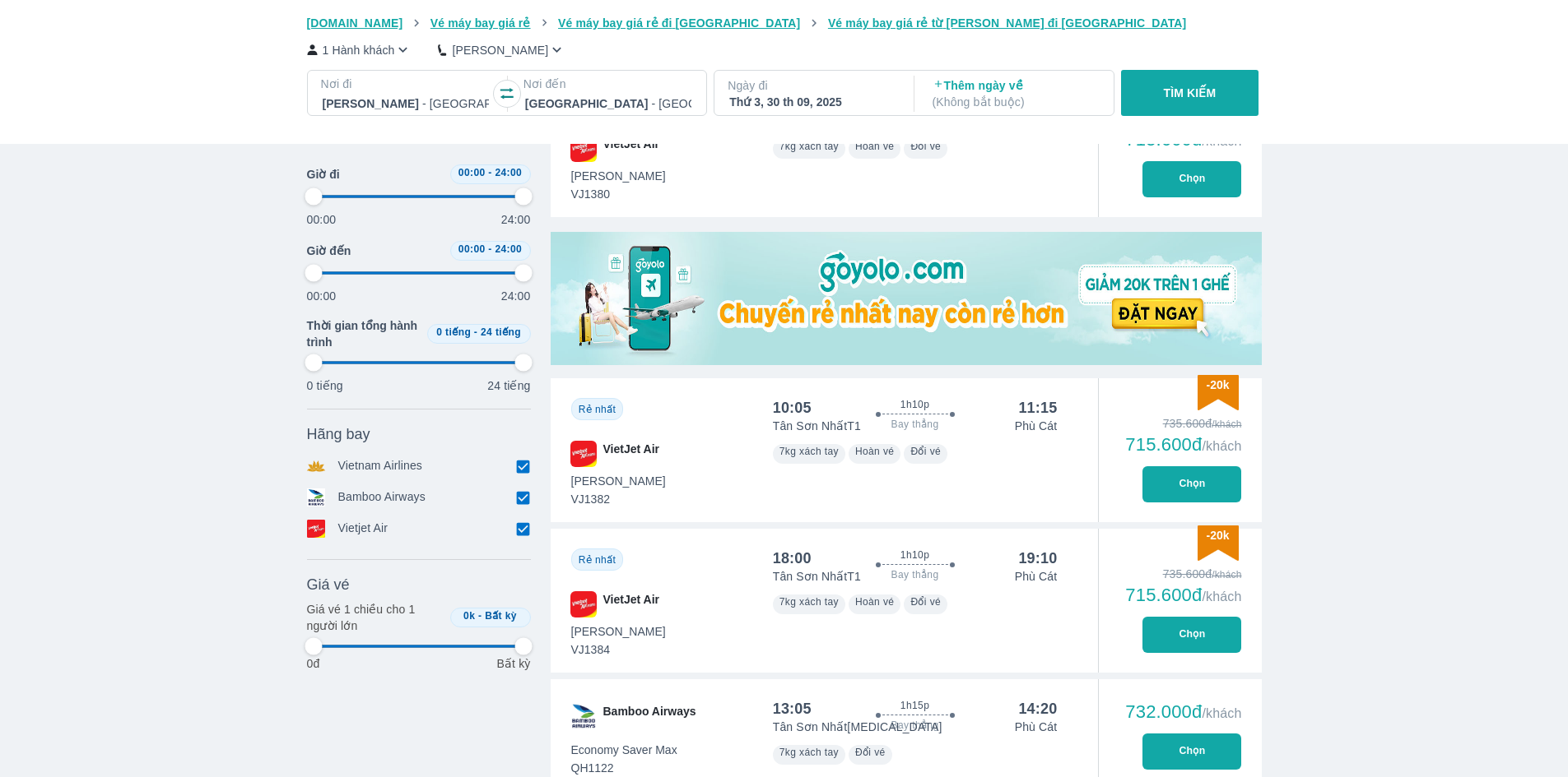
scroll to position [576, 0]
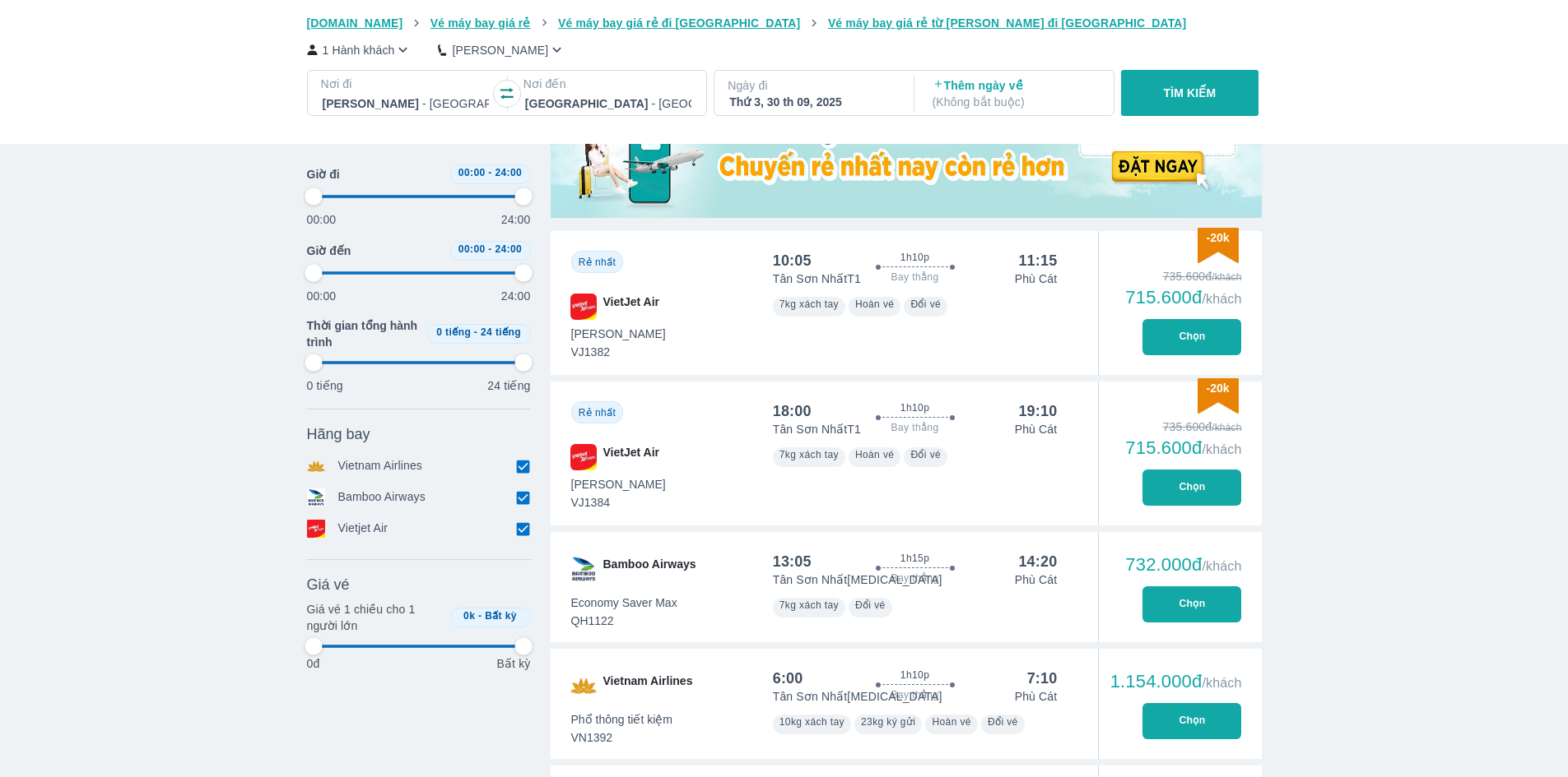
type input "97.9166666666667"
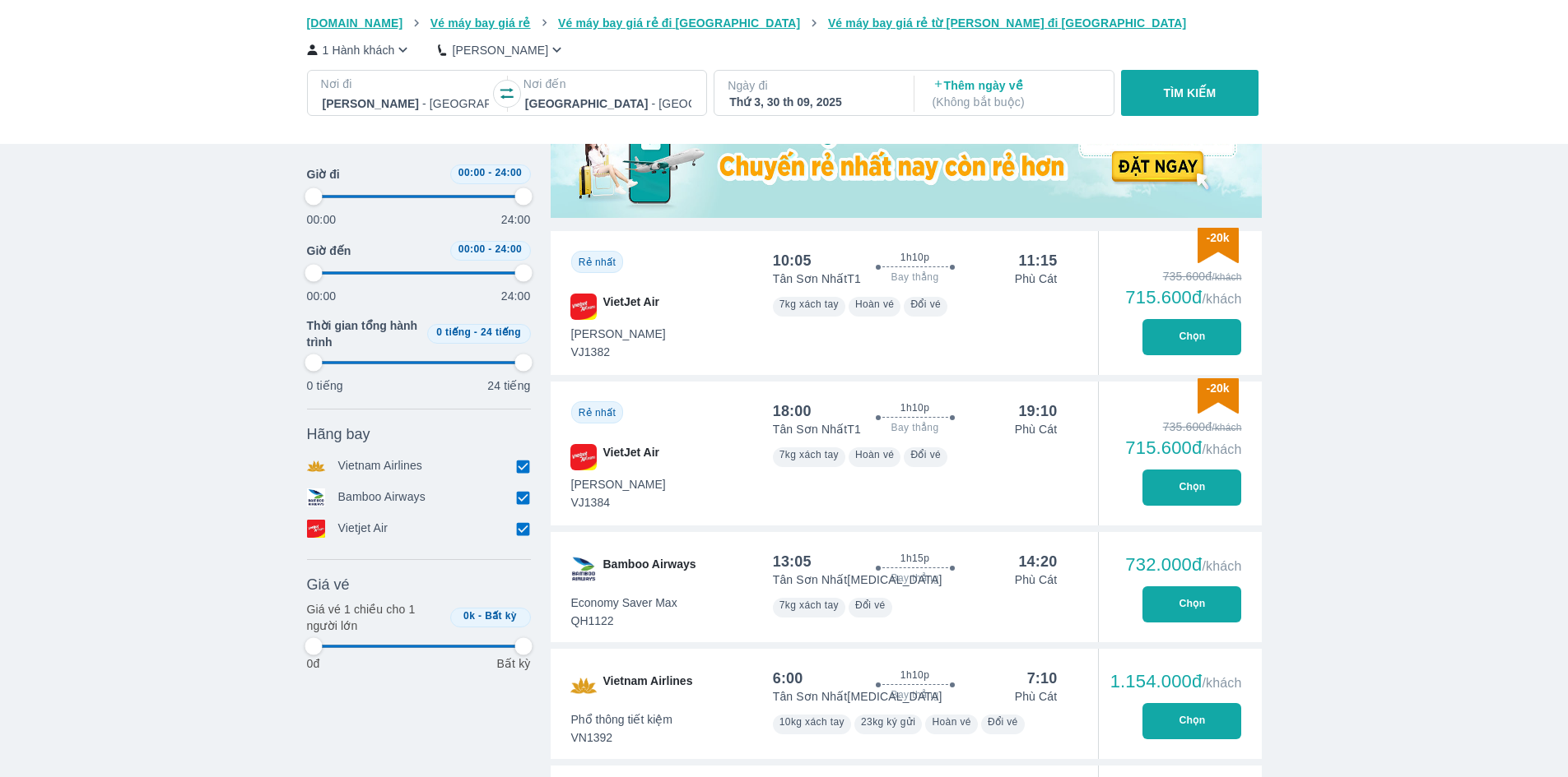
type input "97.9166666666667"
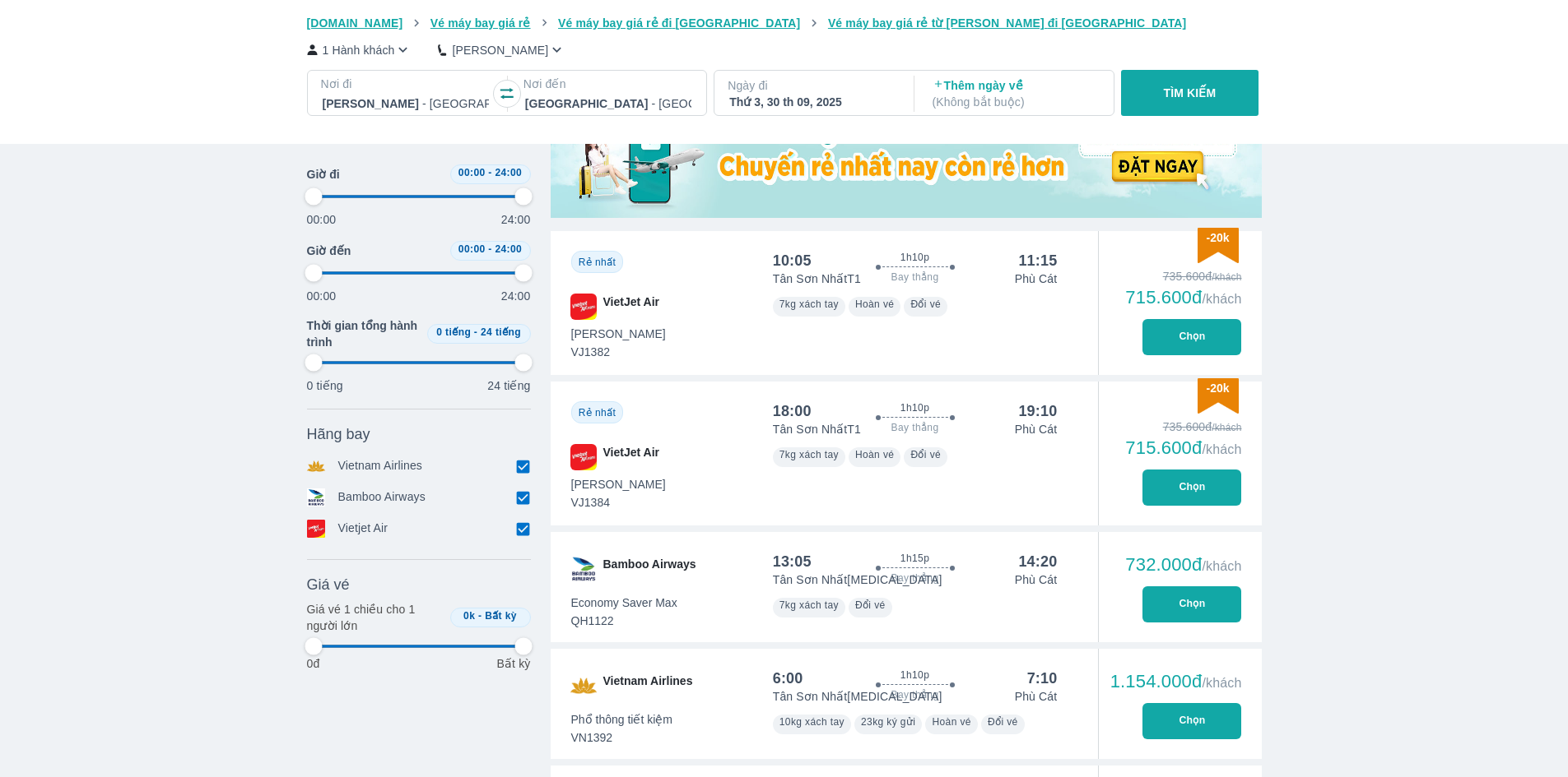
type input "97.9166666666667"
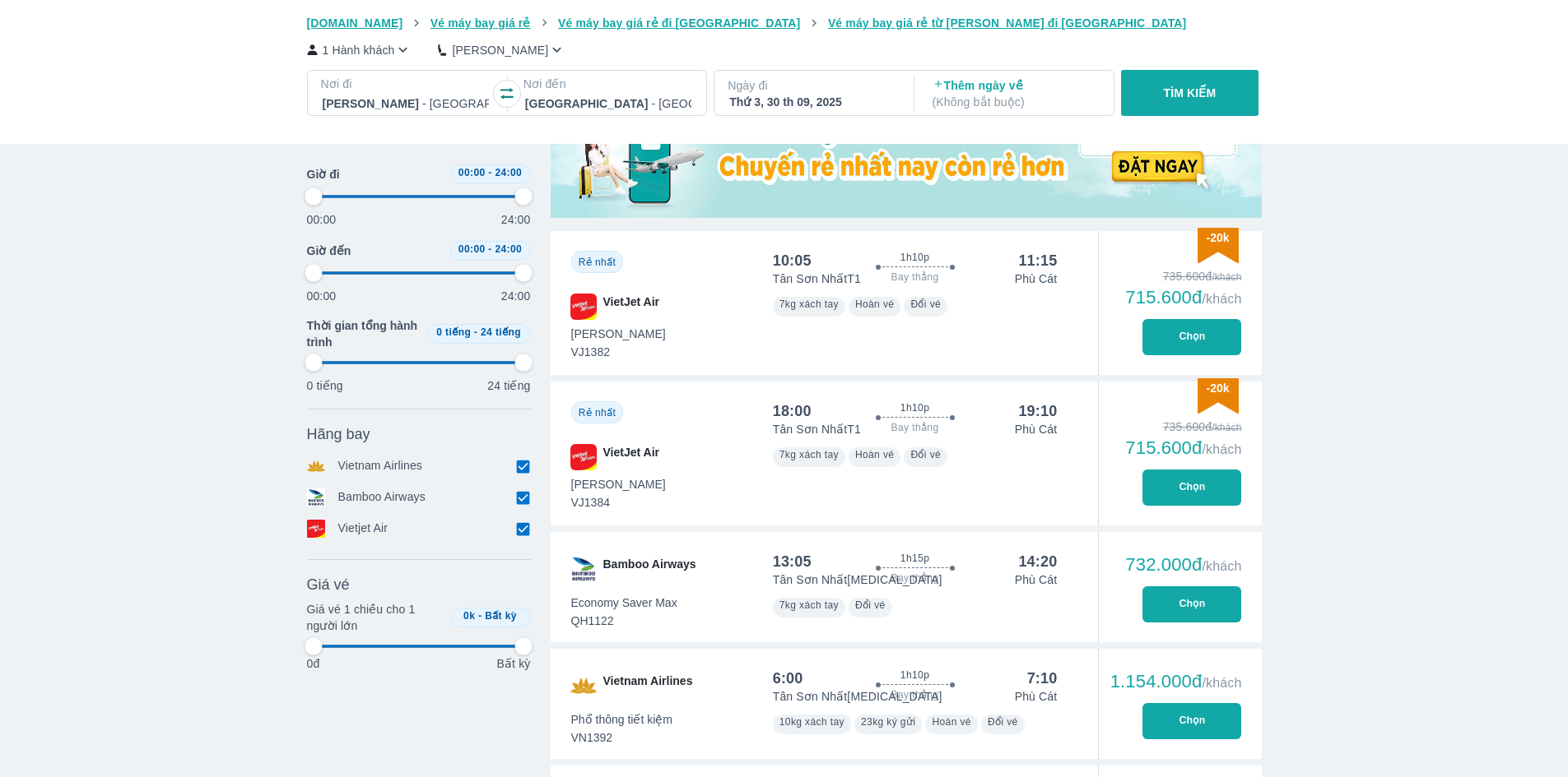
type input "97.9166666666667"
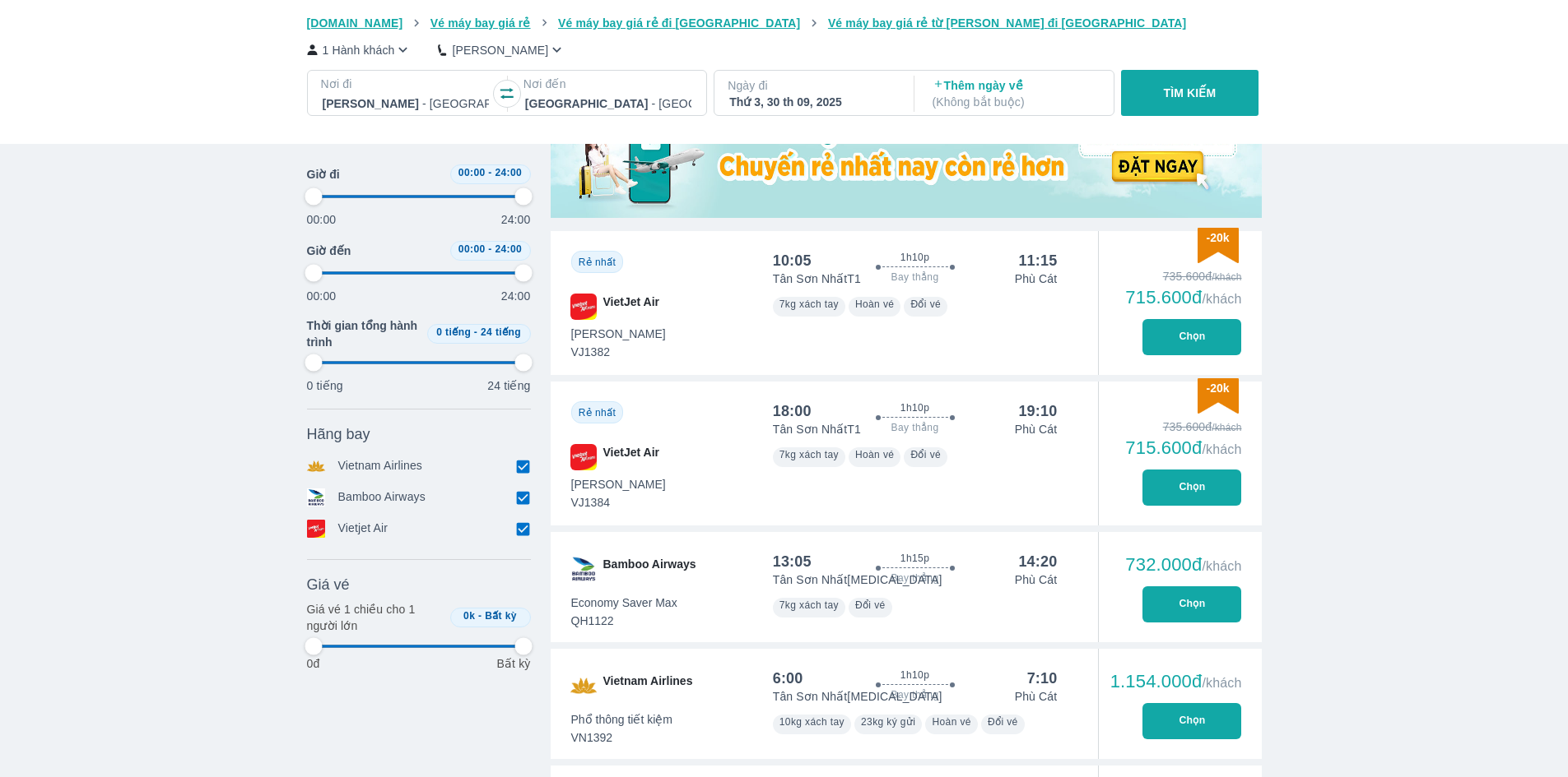
type input "97.9166666666667"
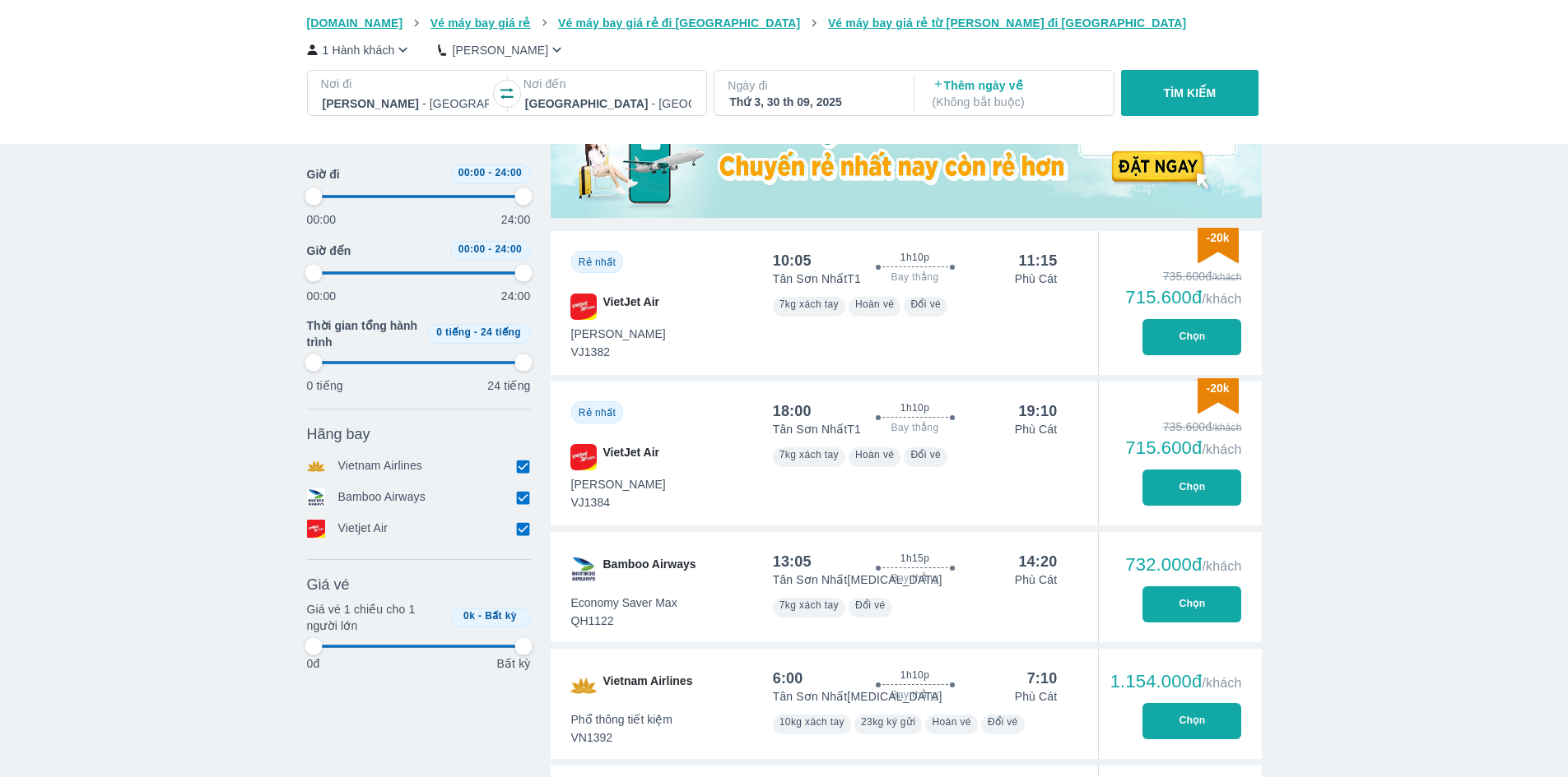
type input "97.9166666666667"
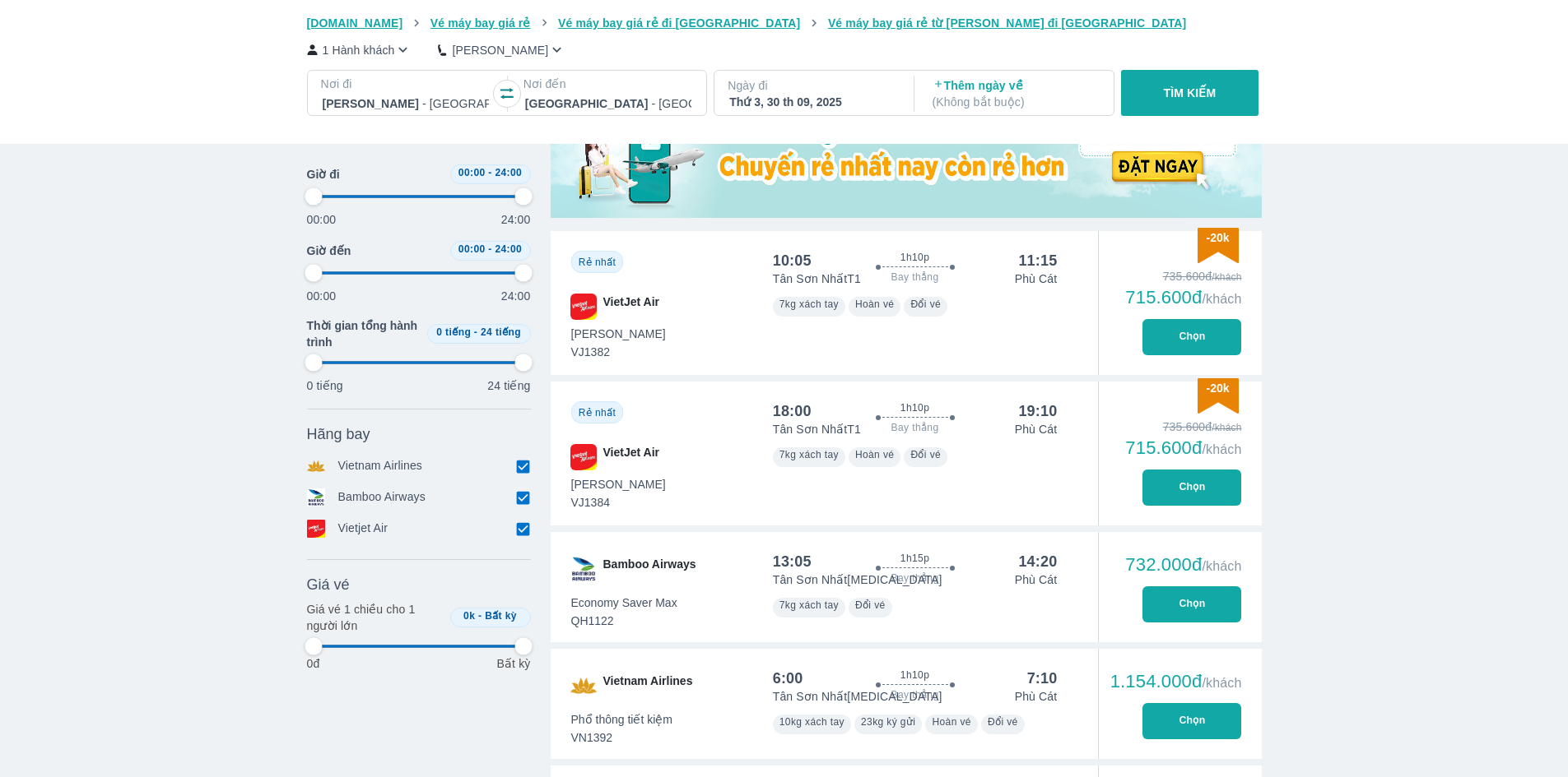
type input "97.9166666666667"
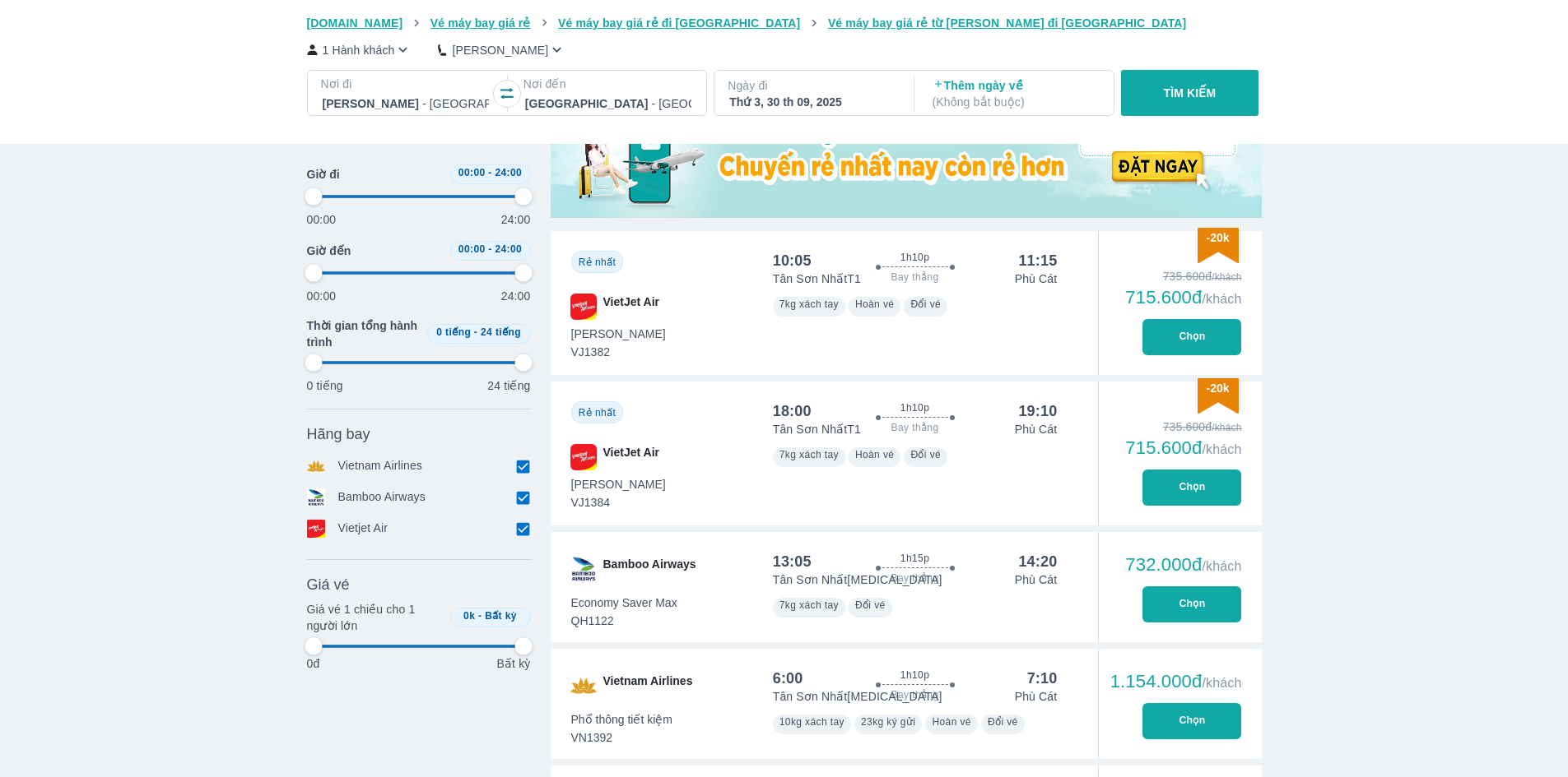
type input "97.9166666666667"
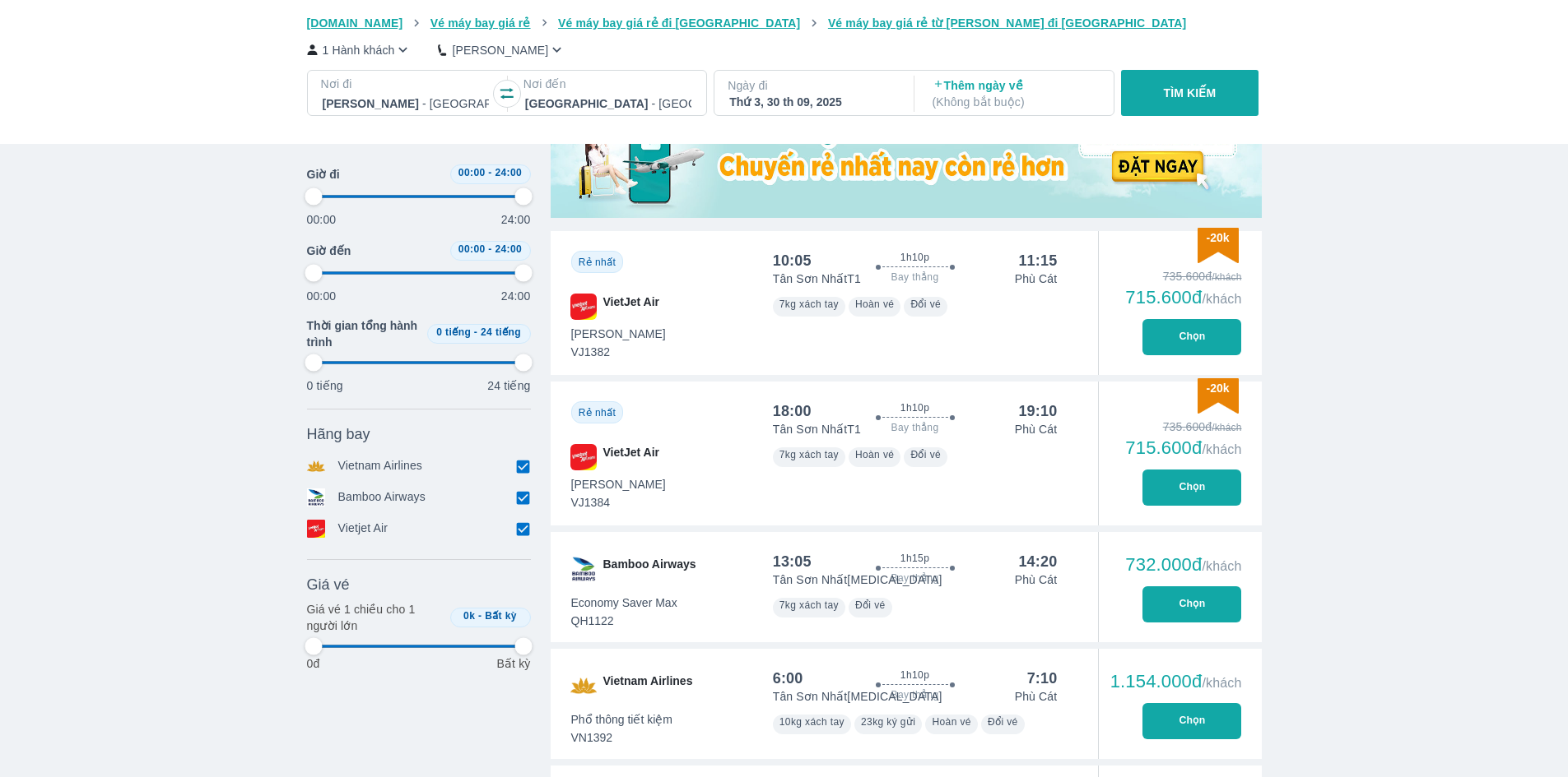
type input "97.9166666666667"
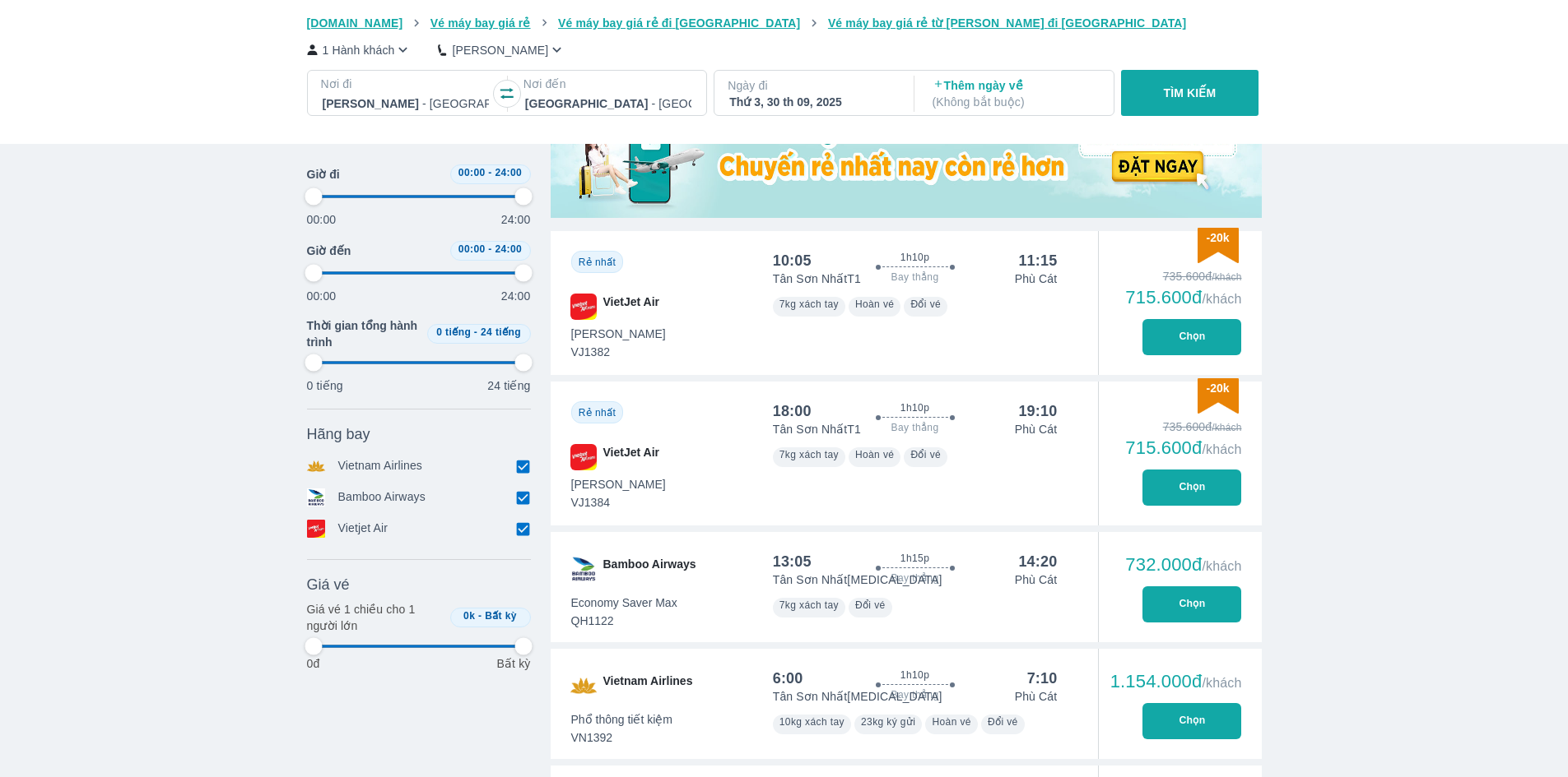
type input "97.9166666666667"
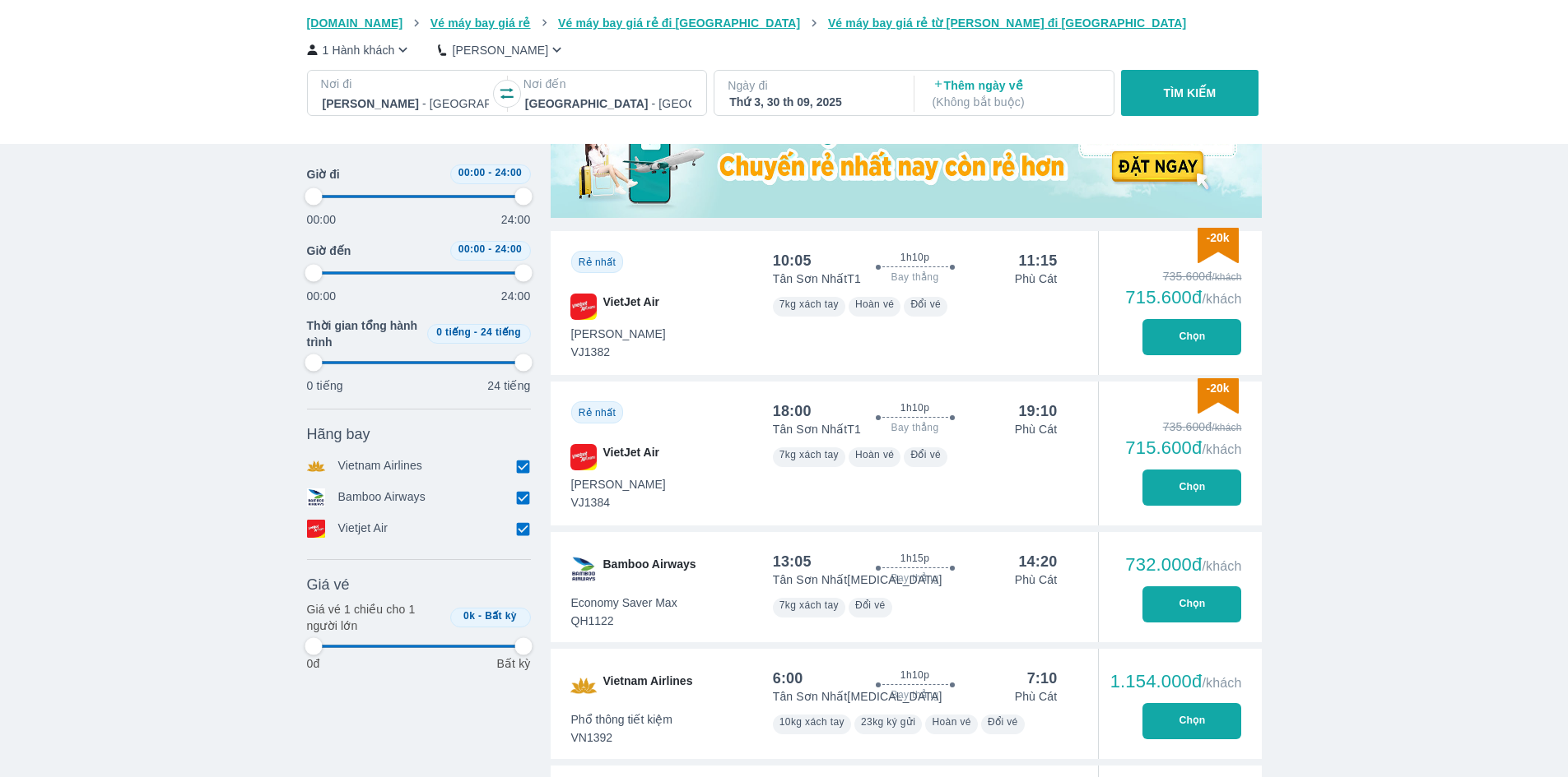
type input "97.9166666666667"
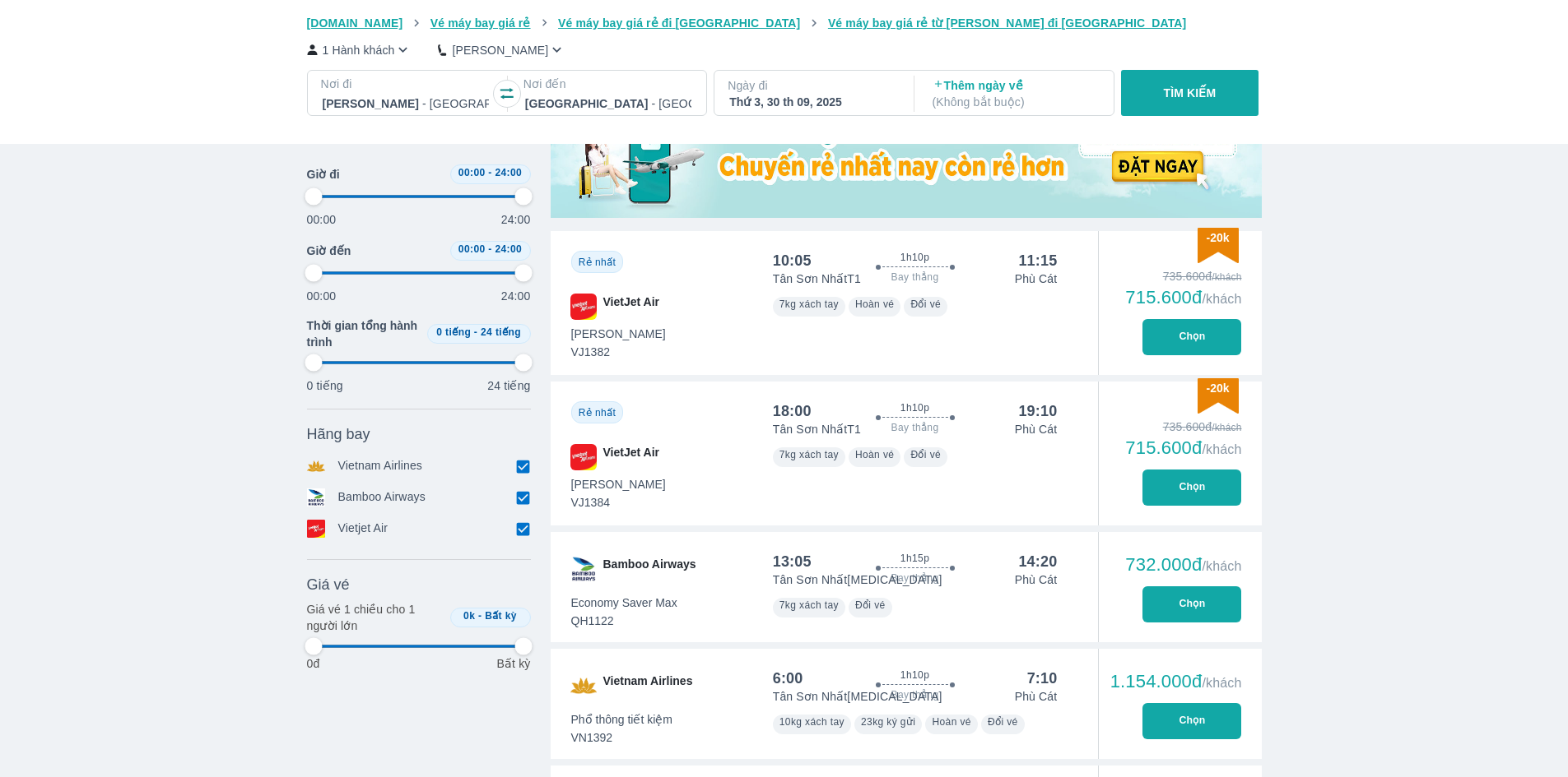
type input "97.9166666666667"
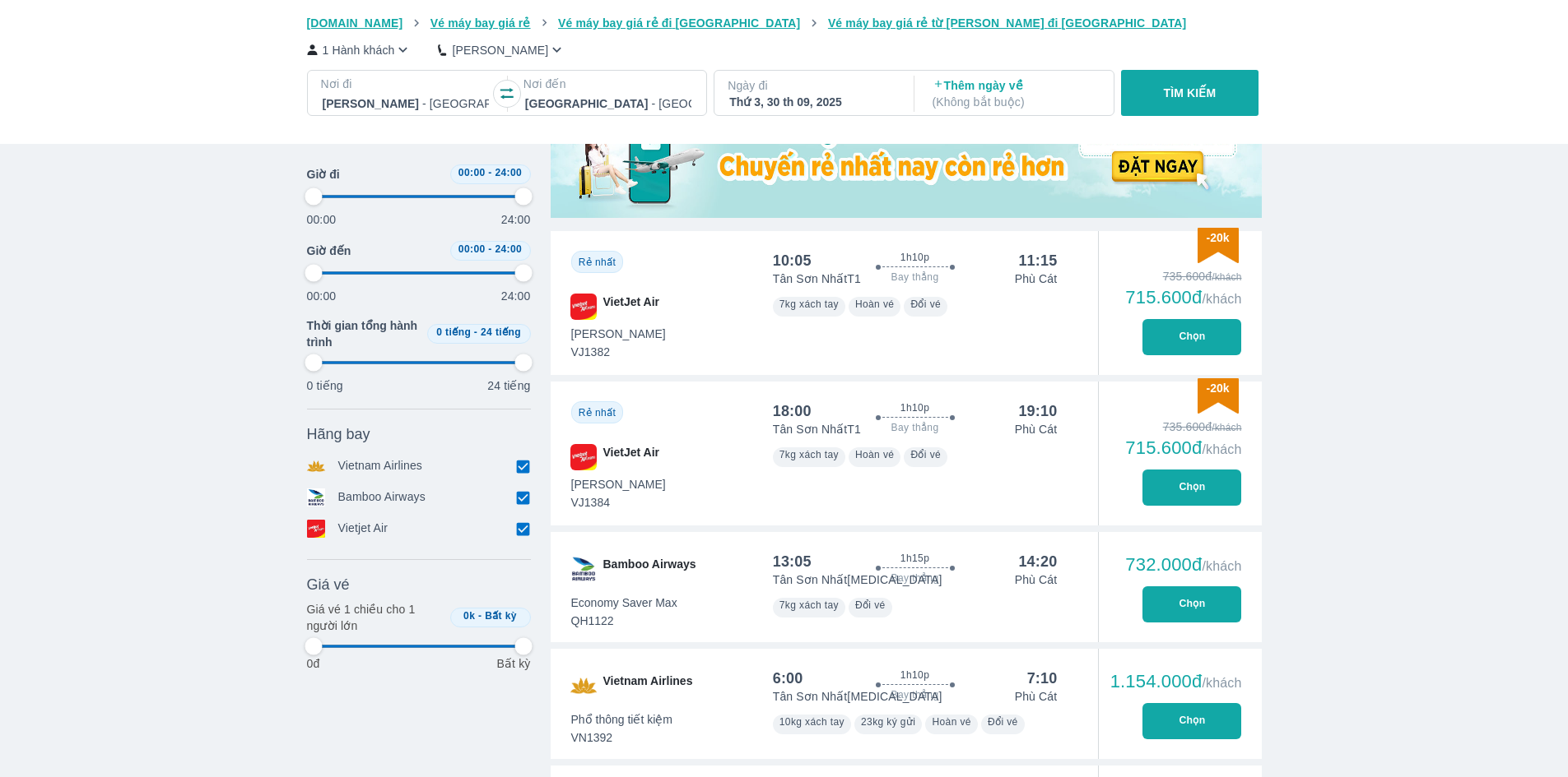
type input "97.9166666666667"
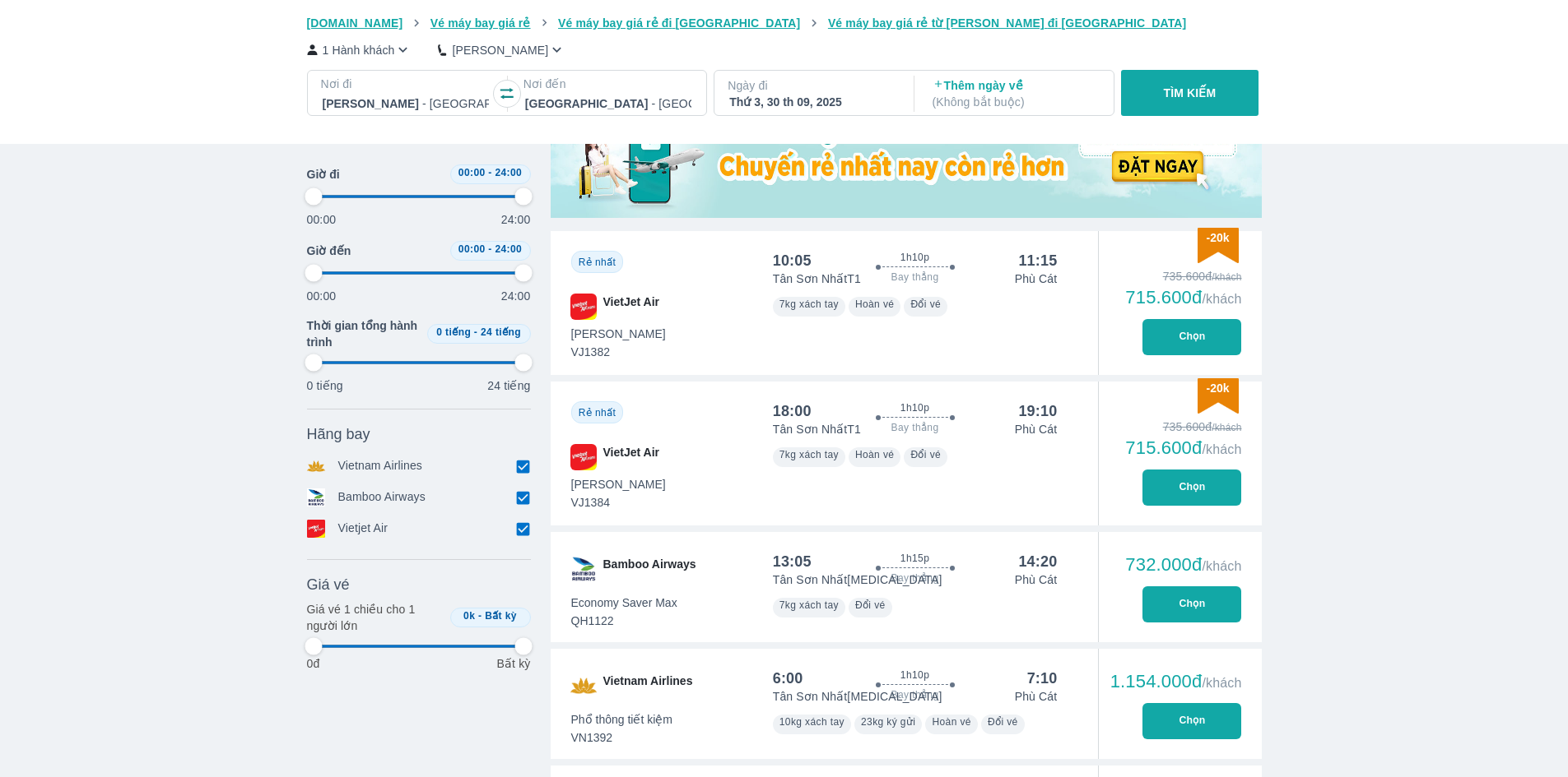
type input "97.9166666666667"
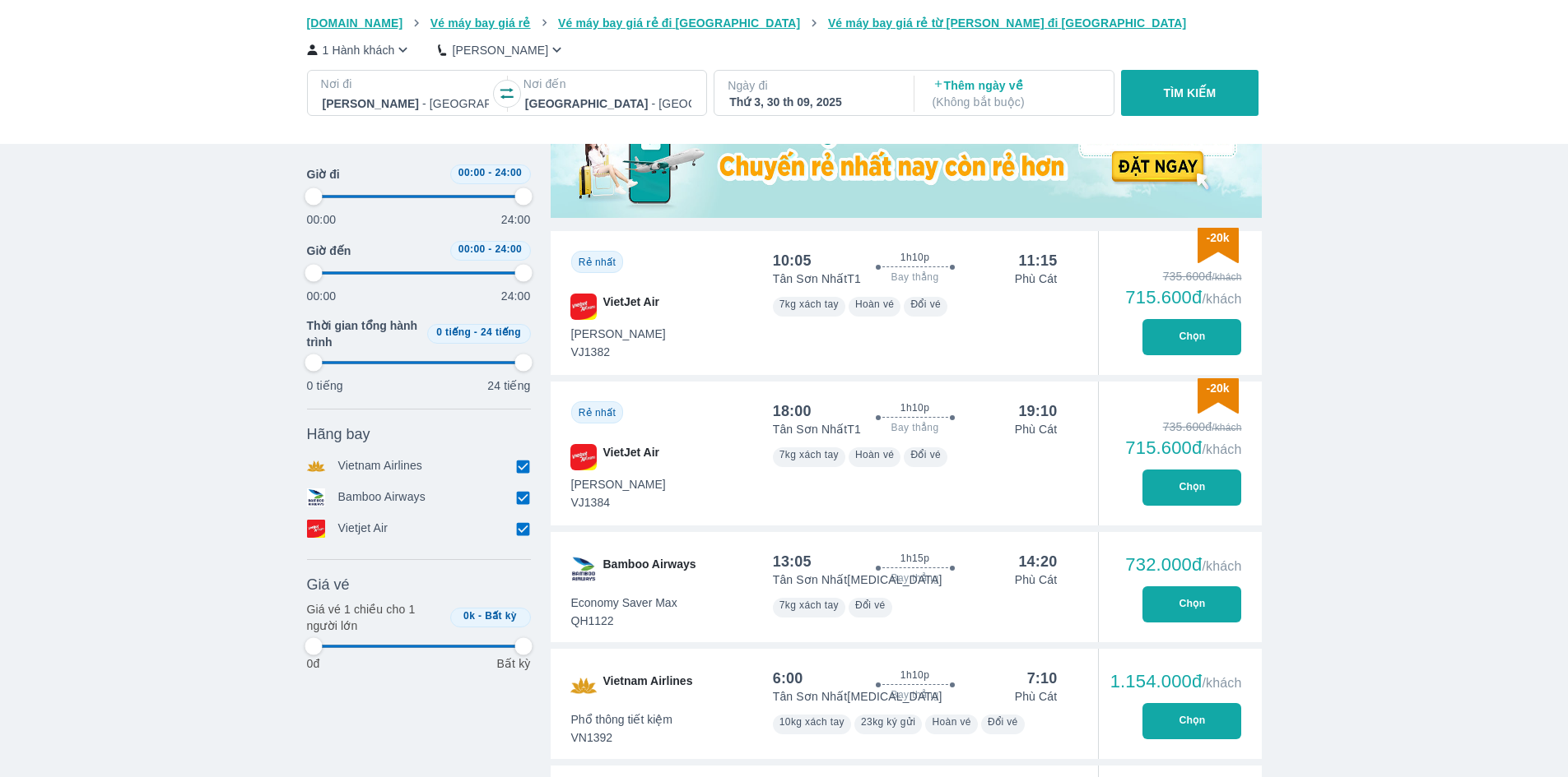
type input "97.9166666666667"
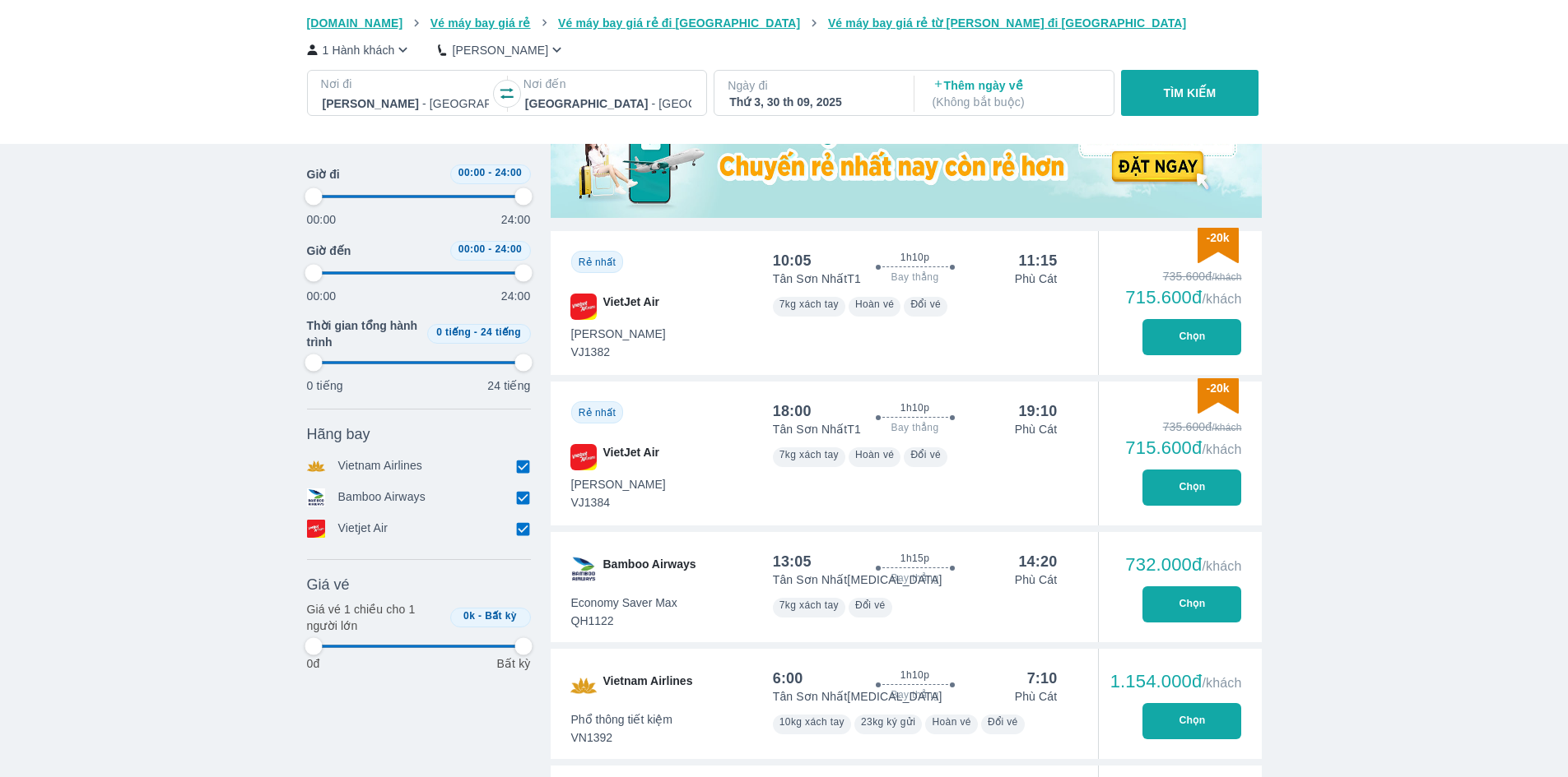
type input "97.9166666666667"
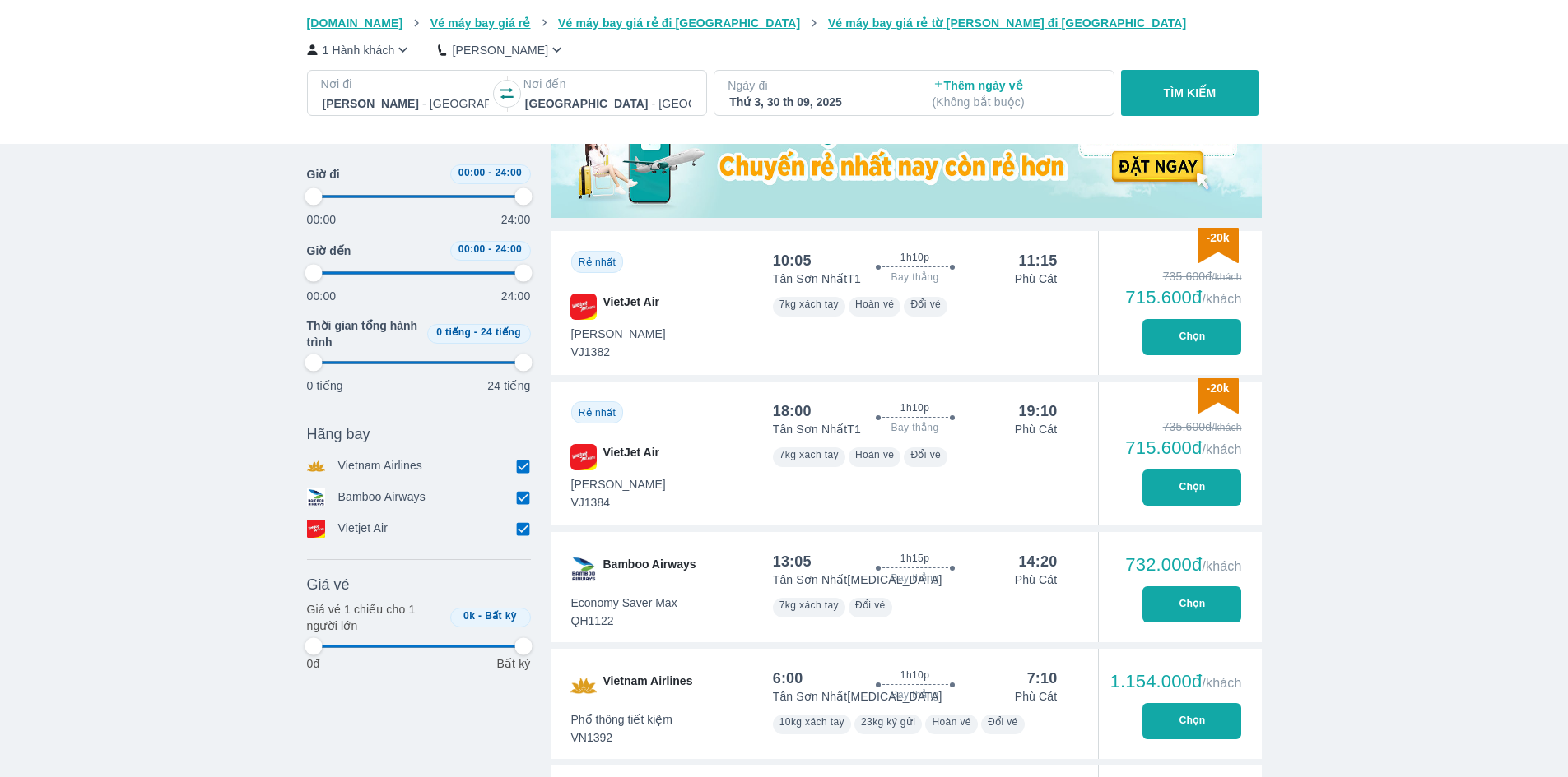
type input "97.9166666666667"
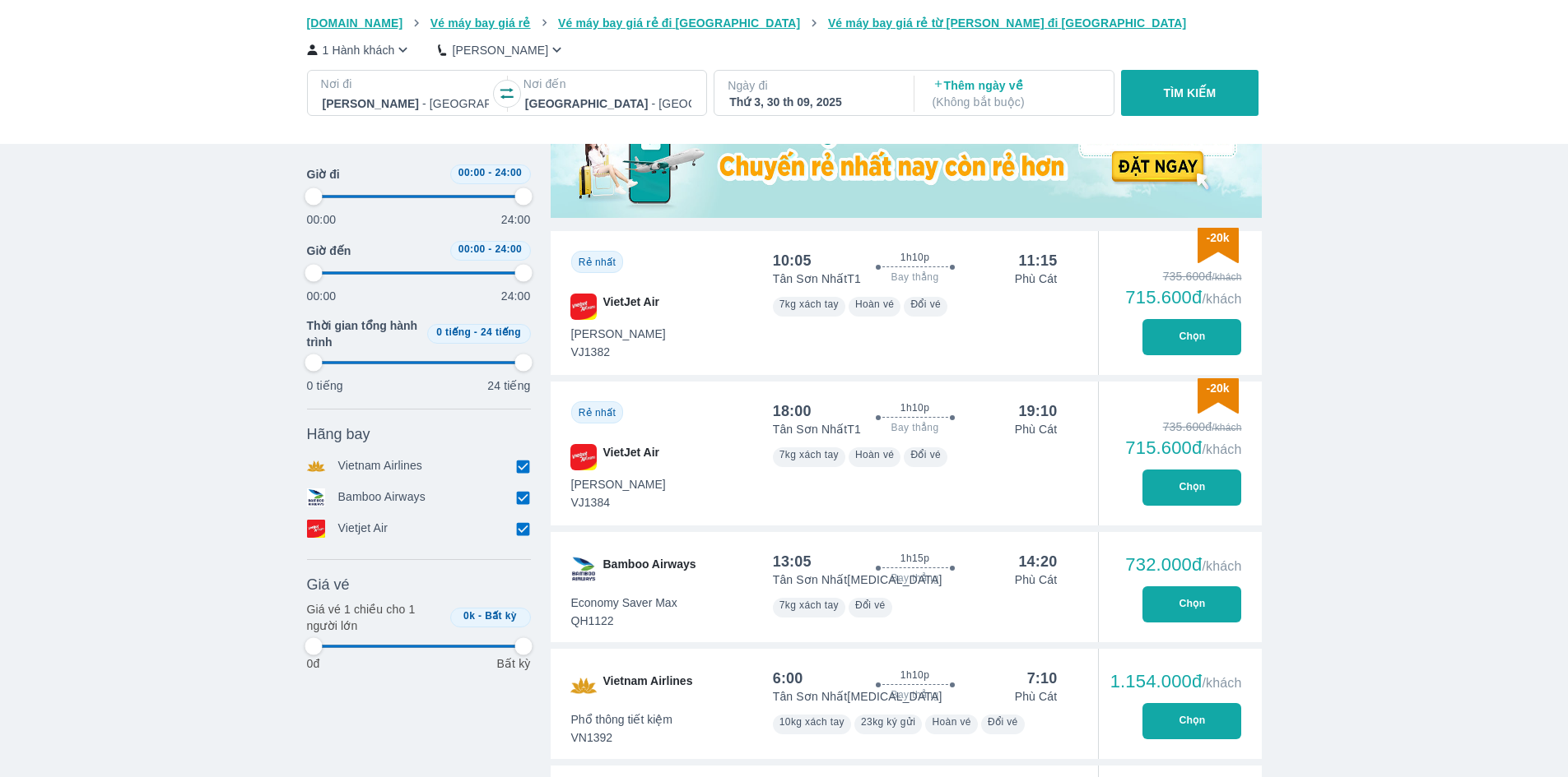
type input "97.9166666666667"
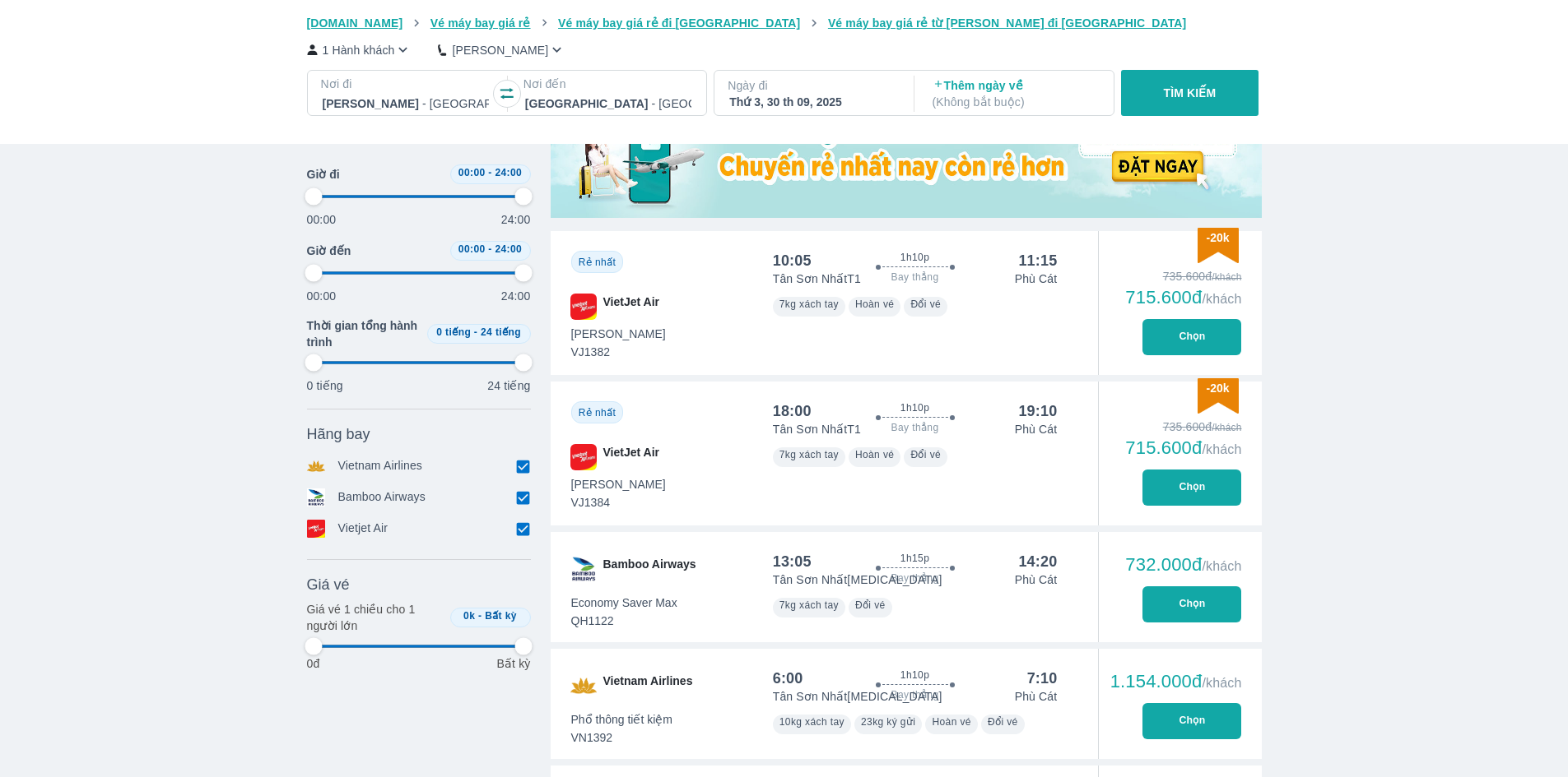
type input "97.9166666666667"
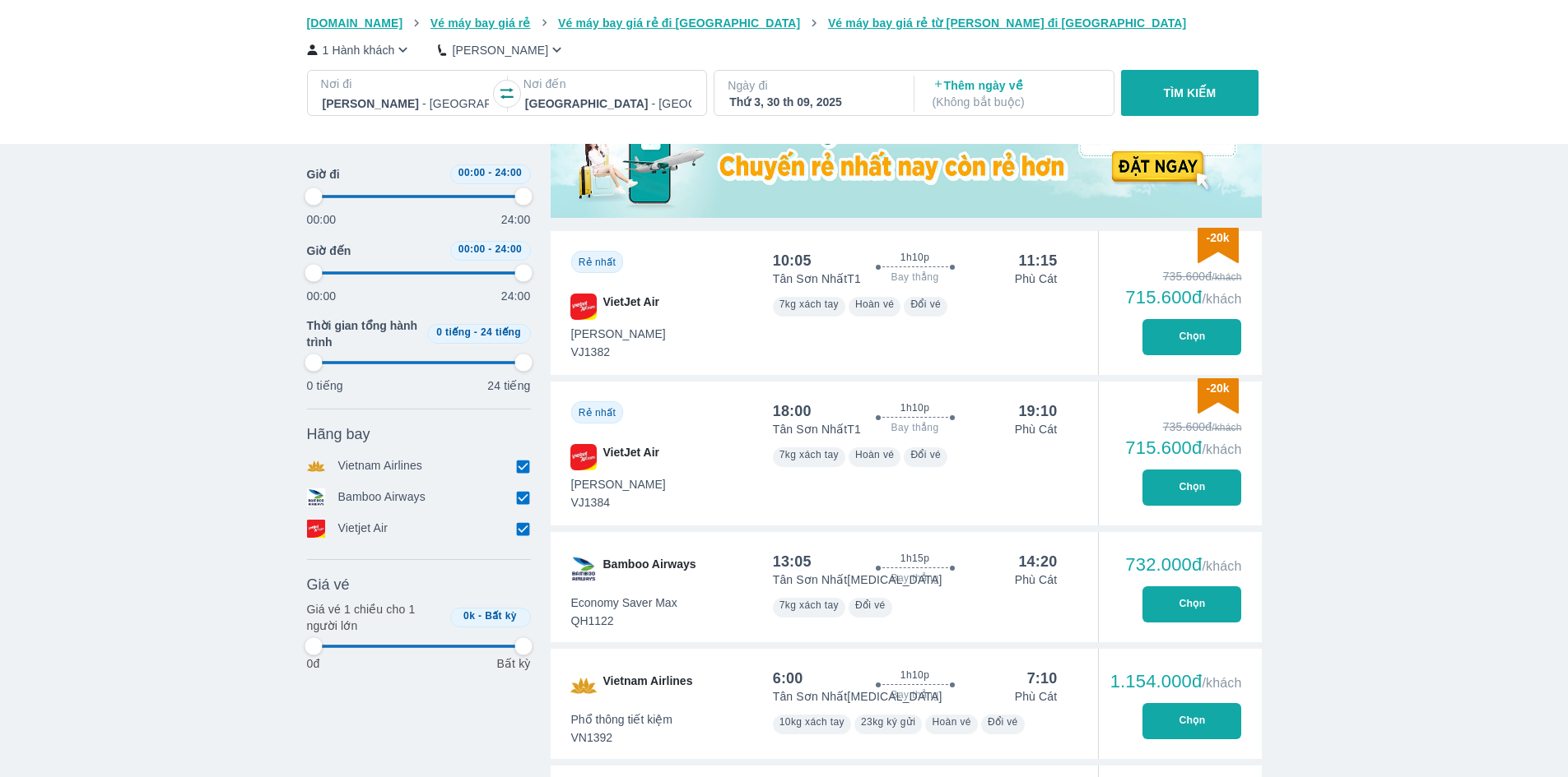
type input "97.9166666666667"
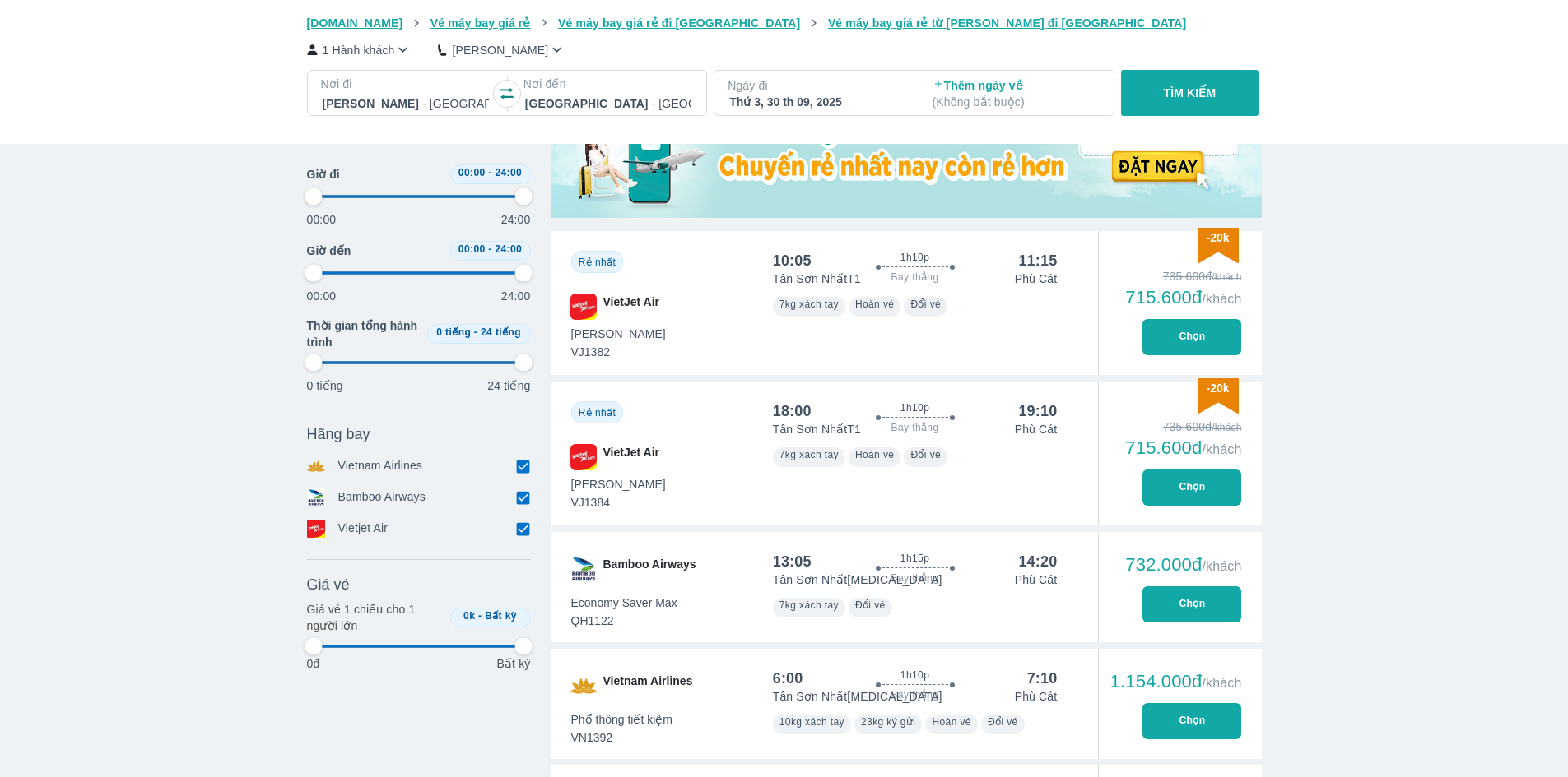
type input "97.9166666666667"
